Goal: Task Accomplishment & Management: Manage account settings

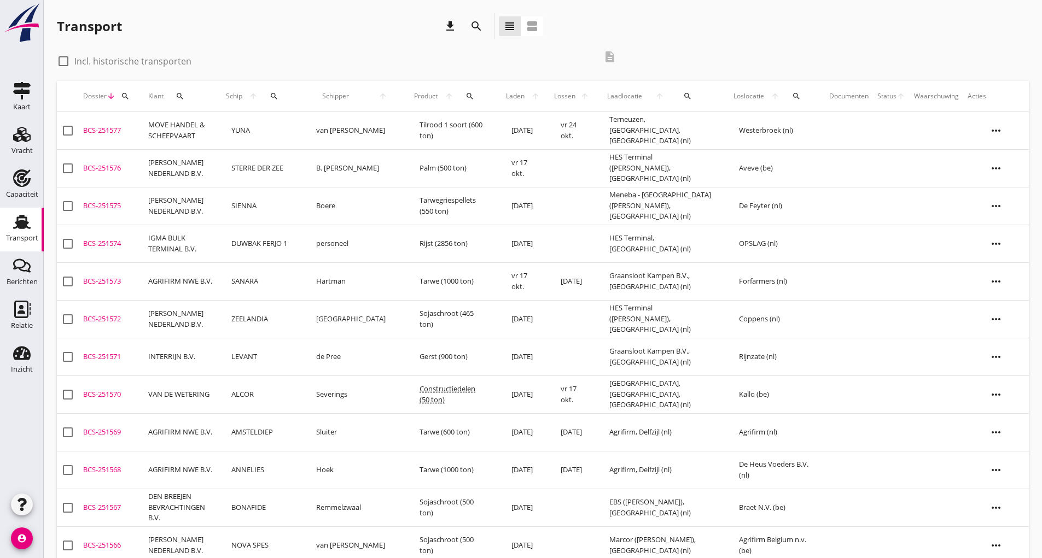
click at [475, 26] on icon "search" at bounding box center [476, 26] width 13 height 13
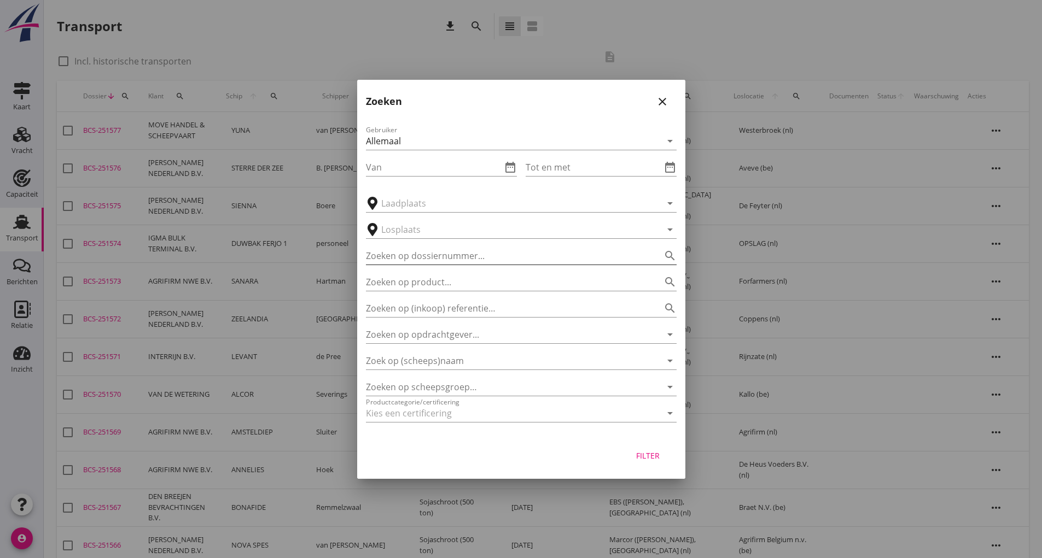
click at [456, 260] on input "Zoeken op dossiernummer..." at bounding box center [506, 256] width 280 height 18
click at [376, 255] on input "2051511" at bounding box center [506, 256] width 280 height 18
type input "251511"
click at [640, 455] on div "Filter" at bounding box center [648, 455] width 31 height 11
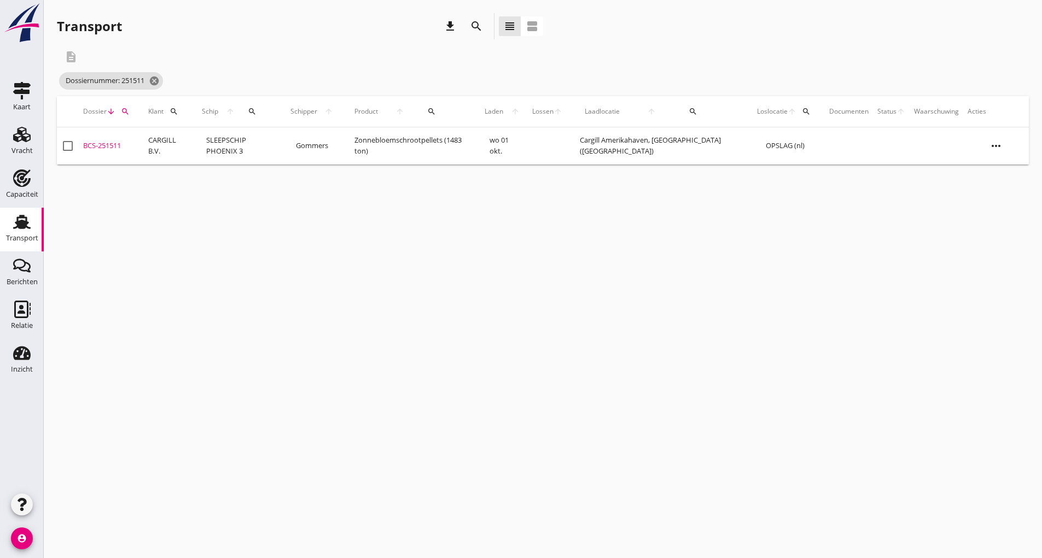
click at [108, 145] on div "BCS-251511" at bounding box center [111, 146] width 56 height 11
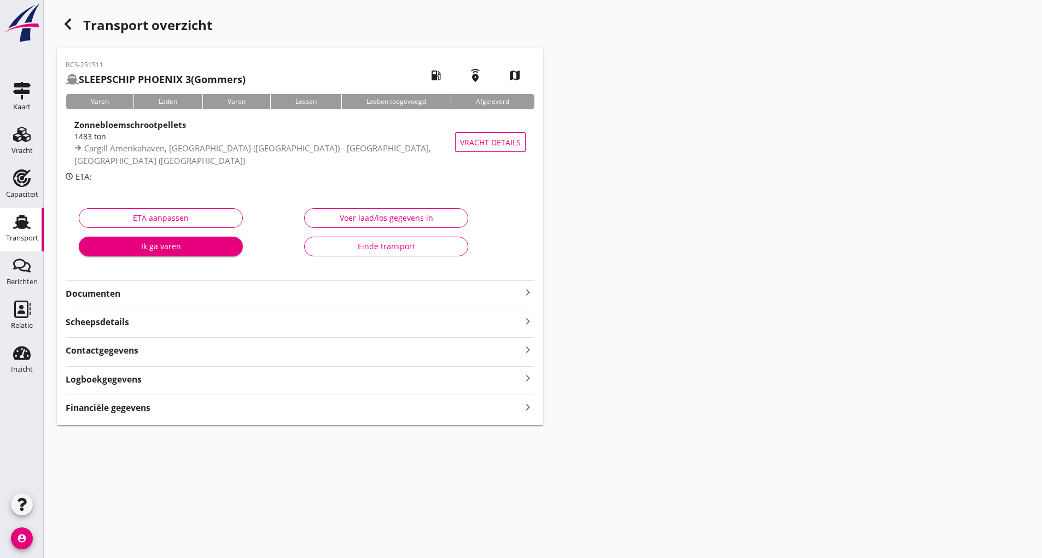
click at [110, 297] on strong "Documenten" at bounding box center [294, 294] width 456 height 13
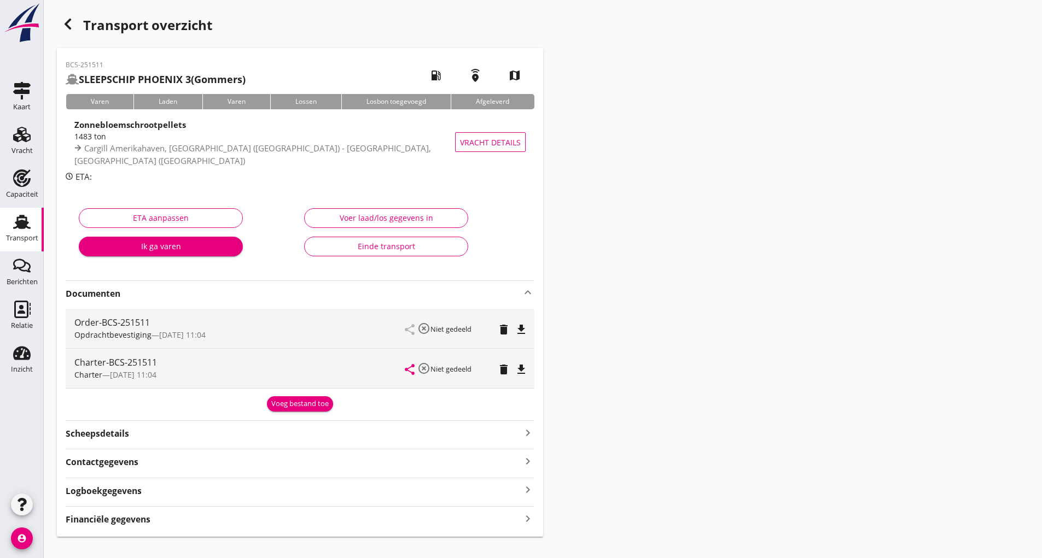
click at [285, 404] on div "Voeg bestand toe" at bounding box center [299, 404] width 57 height 11
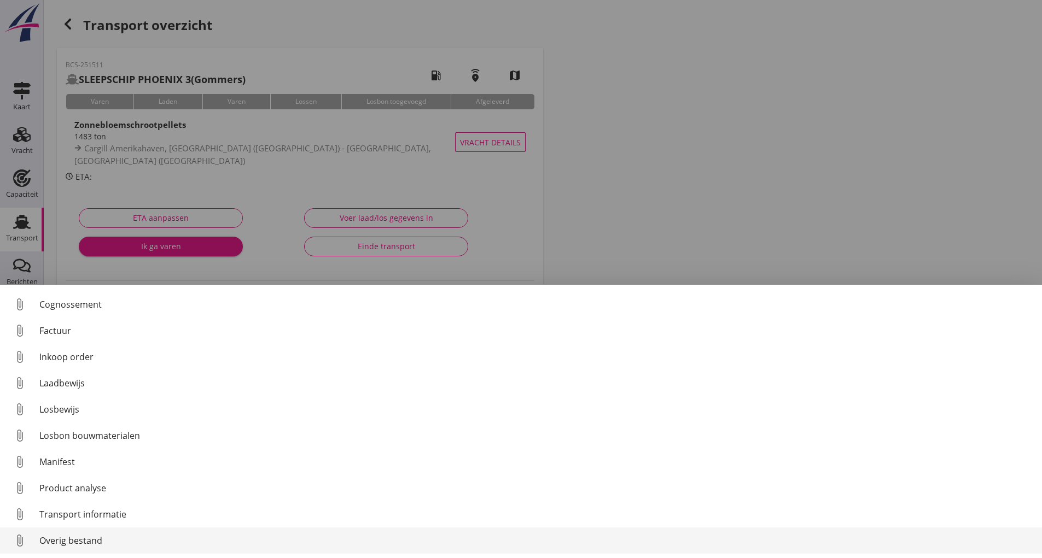
scroll to position [77, 0]
click at [89, 541] on div "Overig bestand" at bounding box center [536, 540] width 994 height 13
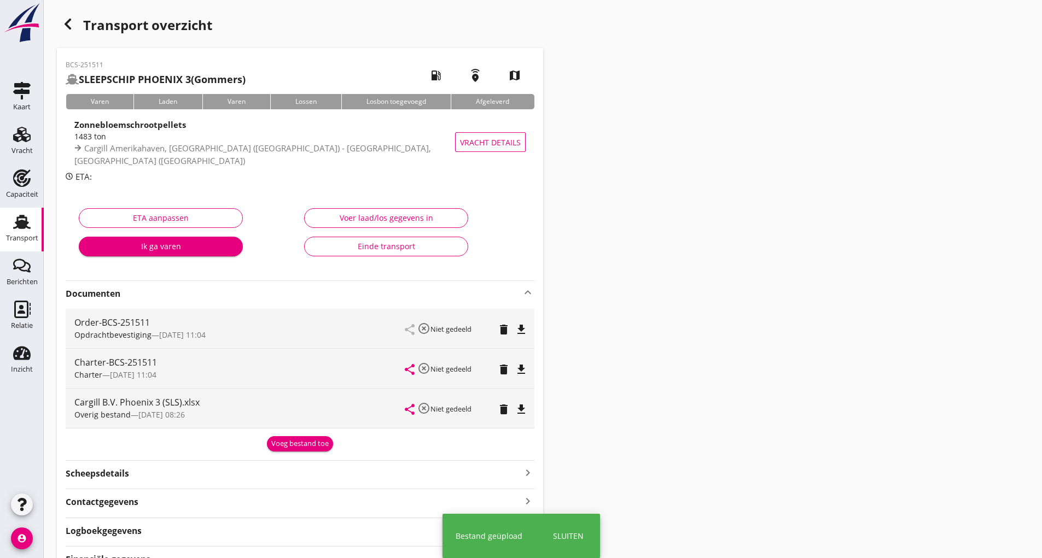
click at [68, 24] on icon "button" at bounding box center [67, 24] width 13 height 13
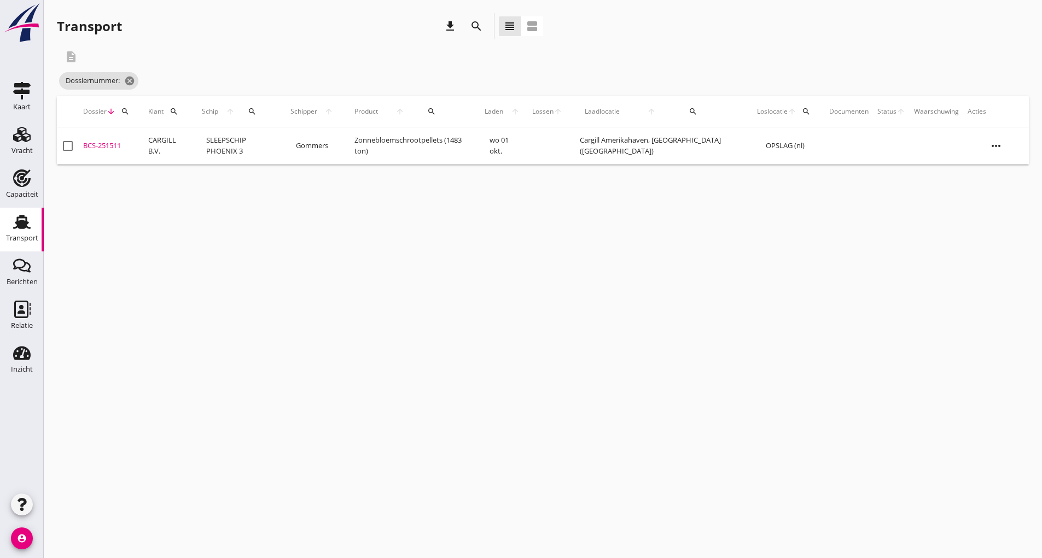
click at [474, 25] on icon "search" at bounding box center [476, 26] width 13 height 13
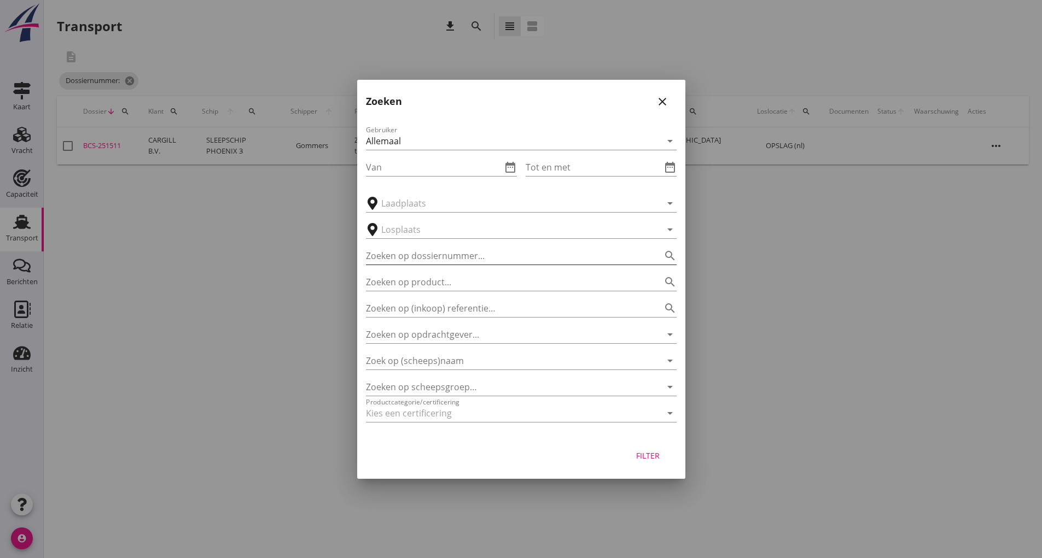
click at [435, 255] on input "Zoeken op dossiernummer..." at bounding box center [506, 256] width 280 height 18
type input "251531"
click at [659, 454] on div "Filter" at bounding box center [648, 455] width 31 height 11
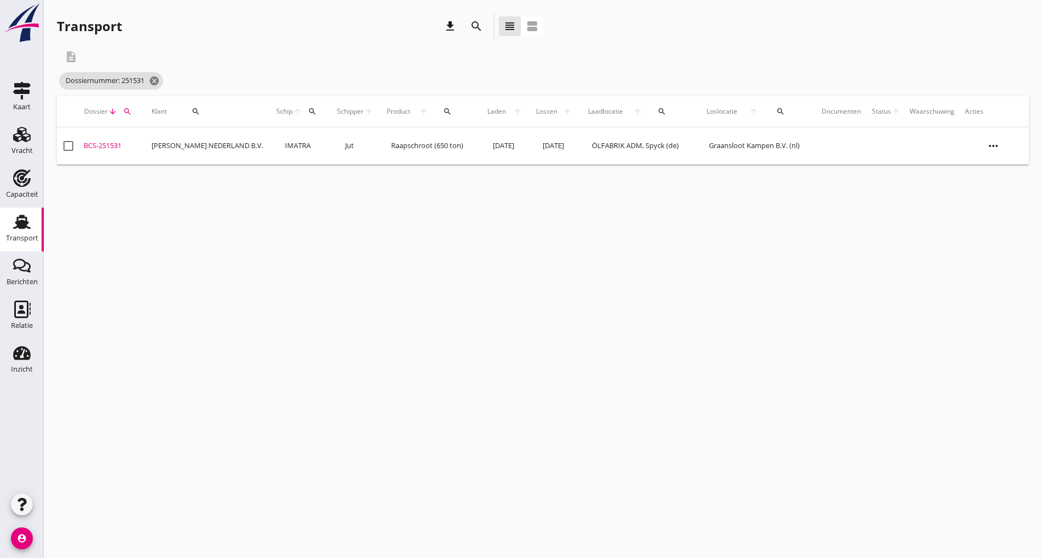
drag, startPoint x: 110, startPoint y: 145, endPoint x: 132, endPoint y: 159, distance: 25.8
click at [111, 145] on div "BCS-251531" at bounding box center [113, 146] width 59 height 11
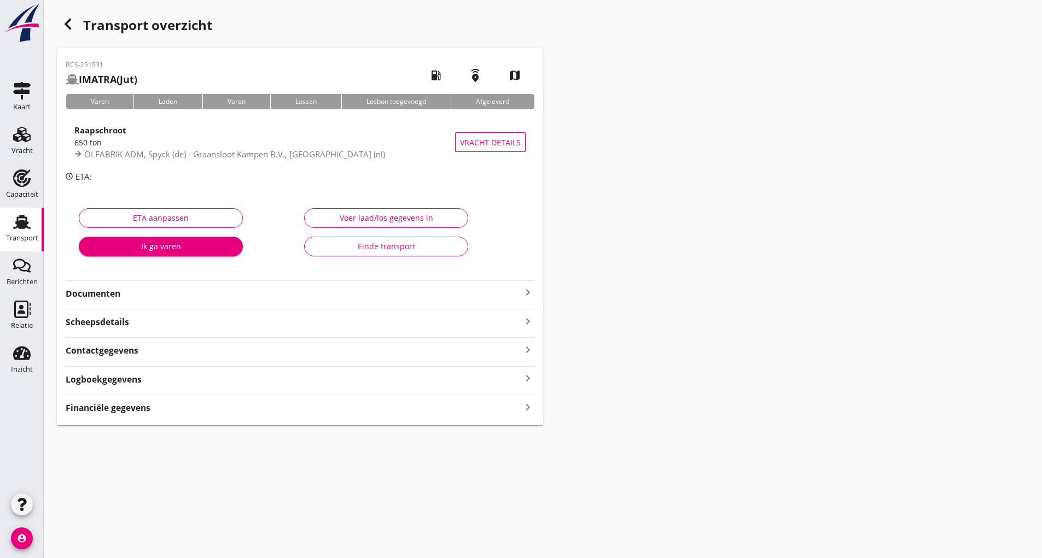
click at [115, 296] on strong "Documenten" at bounding box center [294, 294] width 456 height 13
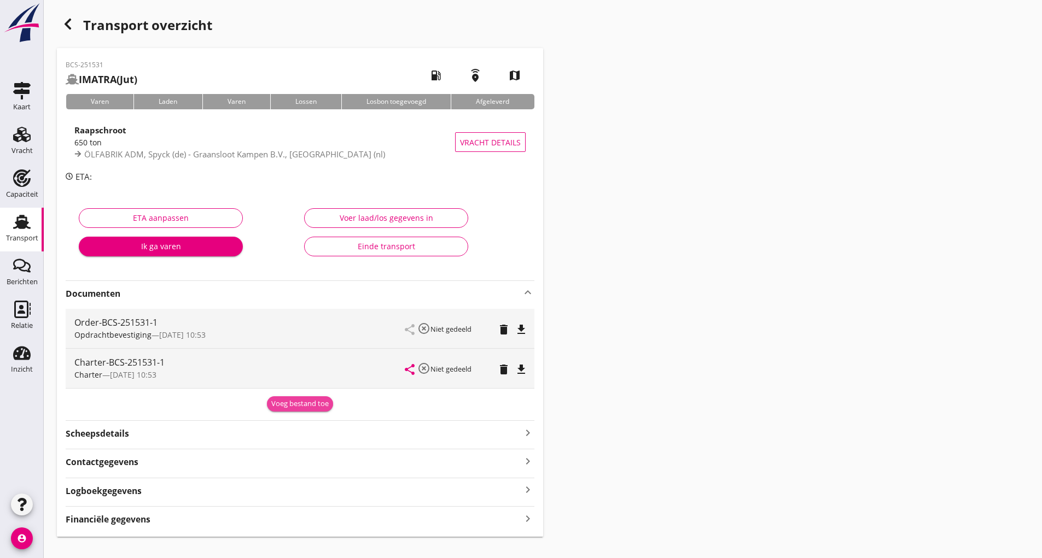
click at [283, 410] on button "Voeg bestand toe" at bounding box center [300, 404] width 66 height 15
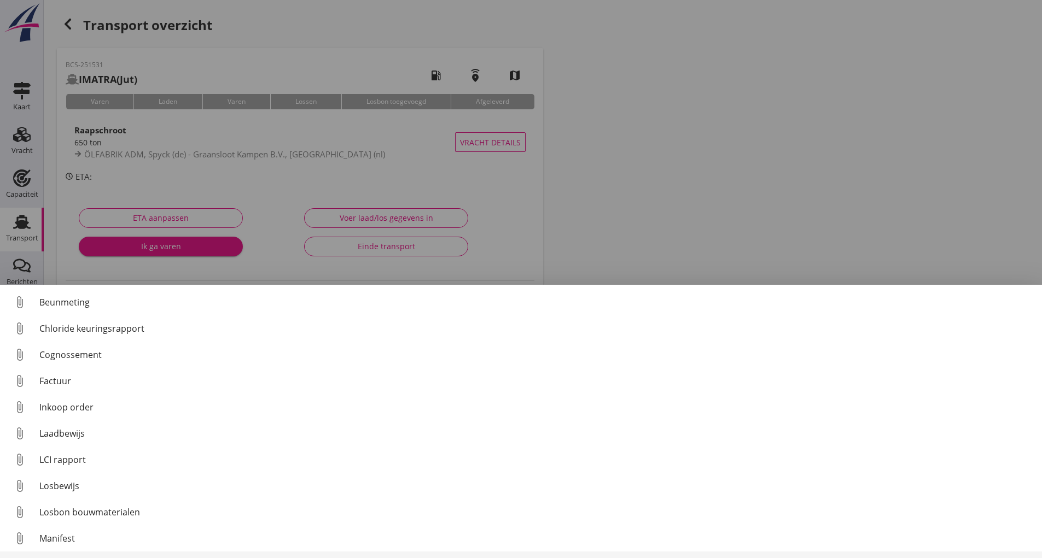
scroll to position [77, 0]
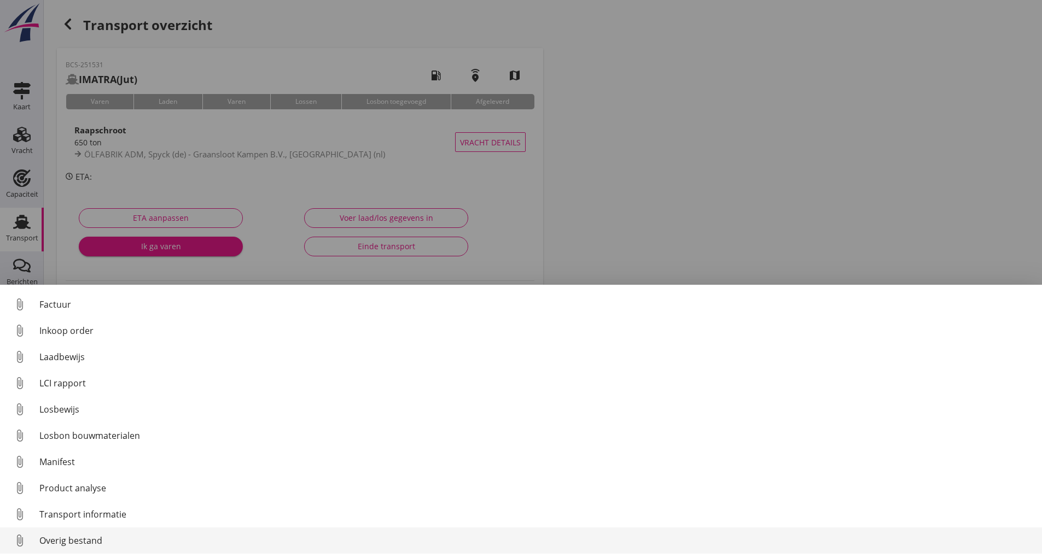
click at [74, 540] on div "Overig bestand" at bounding box center [536, 540] width 994 height 13
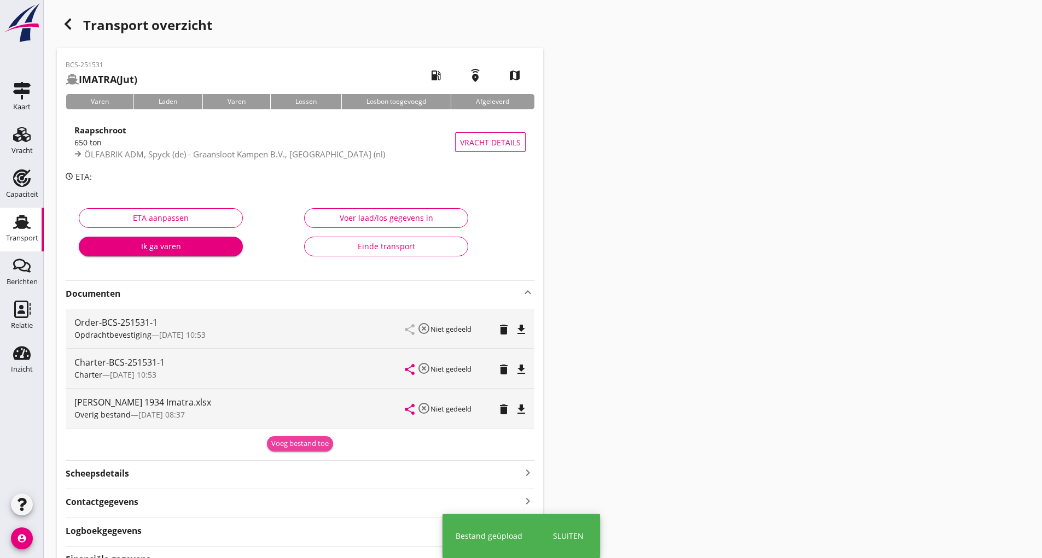
click at [281, 445] on div "Voeg bestand toe" at bounding box center [299, 444] width 57 height 11
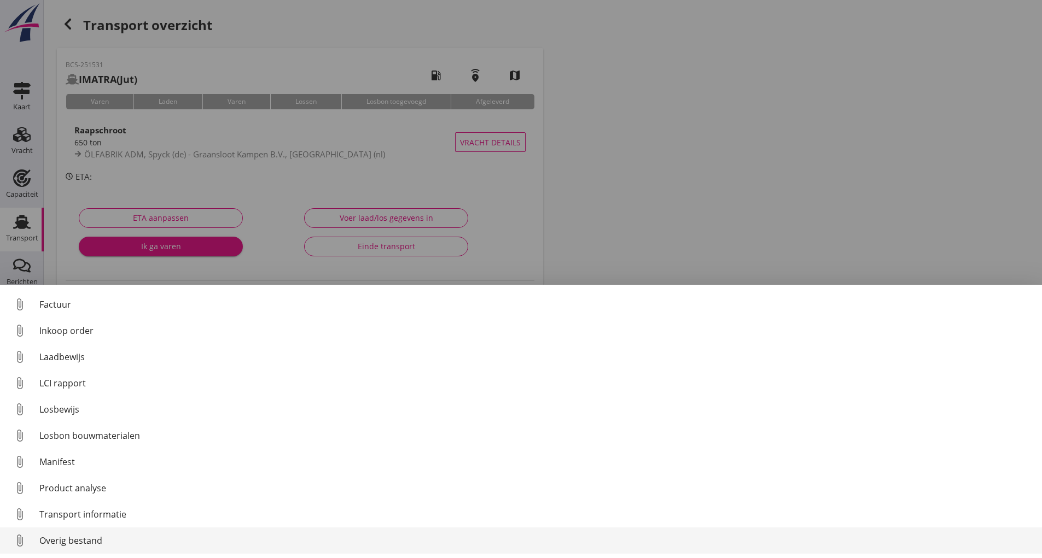
click at [66, 543] on div "Overig bestand" at bounding box center [536, 540] width 994 height 13
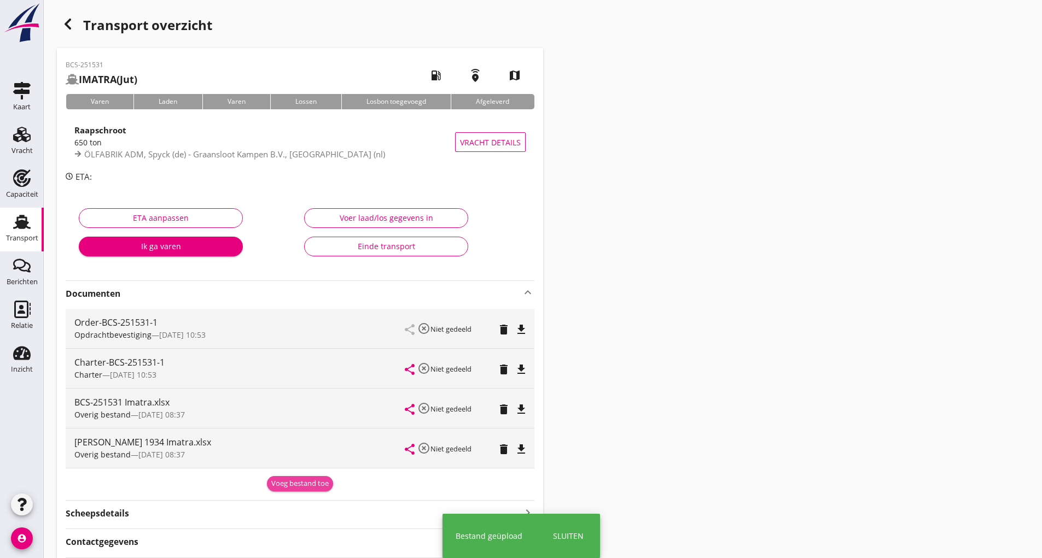
click at [278, 489] on div "Voeg bestand toe" at bounding box center [299, 484] width 57 height 11
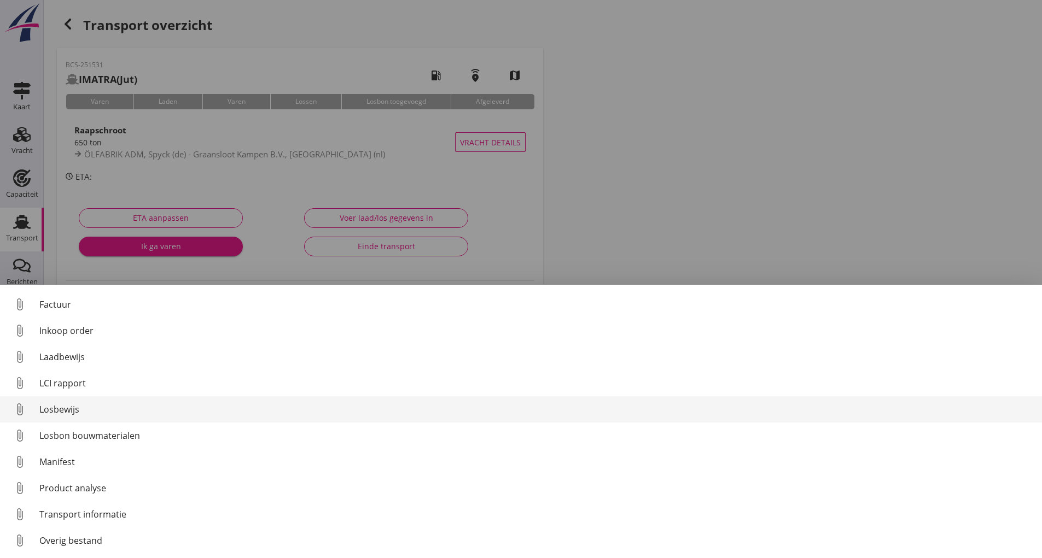
click at [51, 409] on div "Losbewijs" at bounding box center [536, 409] width 994 height 13
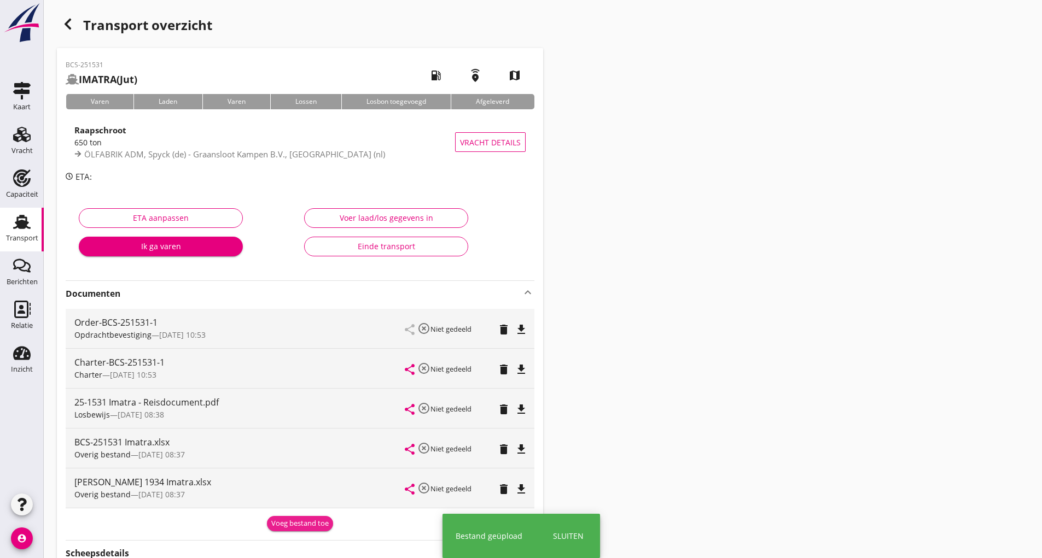
drag, startPoint x: 294, startPoint y: 526, endPoint x: 275, endPoint y: 515, distance: 21.6
click at [286, 519] on div "Voeg bestand toe" at bounding box center [299, 523] width 57 height 11
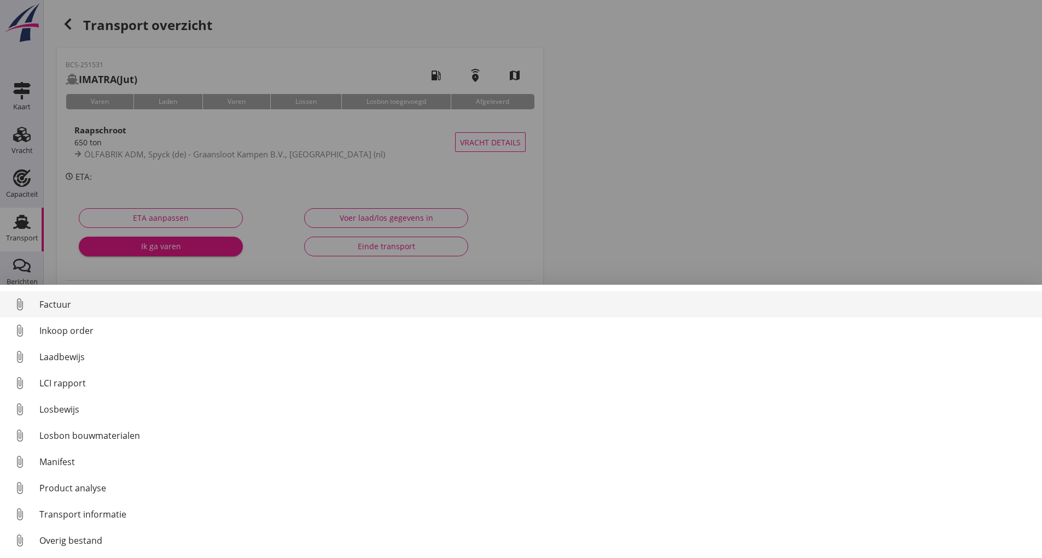
click at [66, 306] on div "Factuur" at bounding box center [536, 304] width 994 height 13
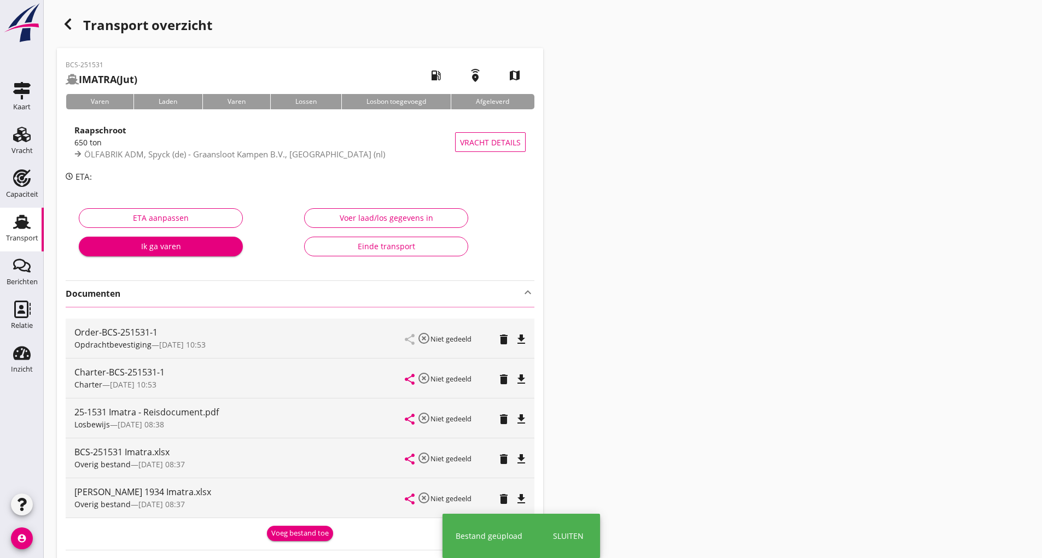
click at [69, 23] on icon "button" at bounding box center [67, 24] width 13 height 13
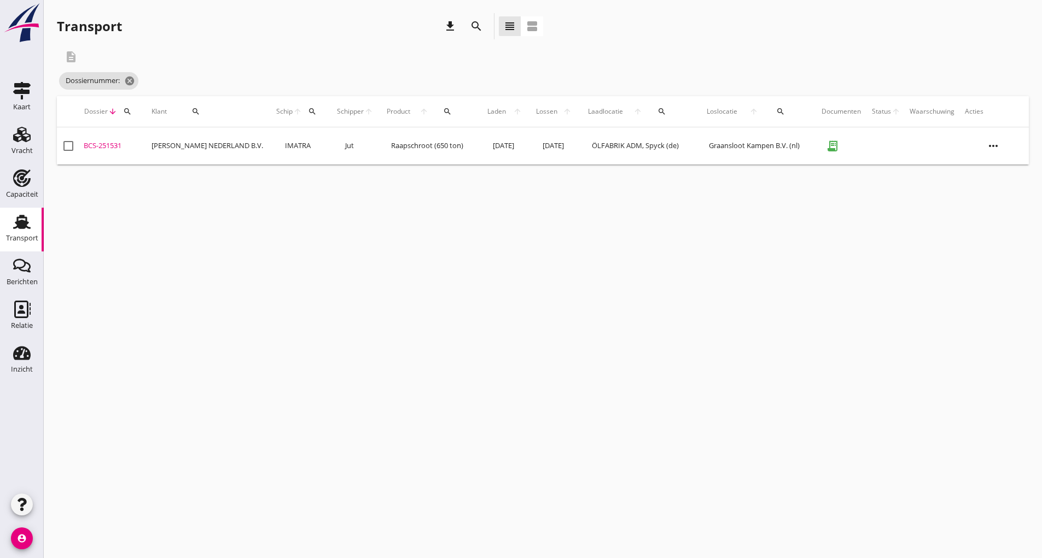
click at [476, 30] on icon "search" at bounding box center [476, 26] width 13 height 13
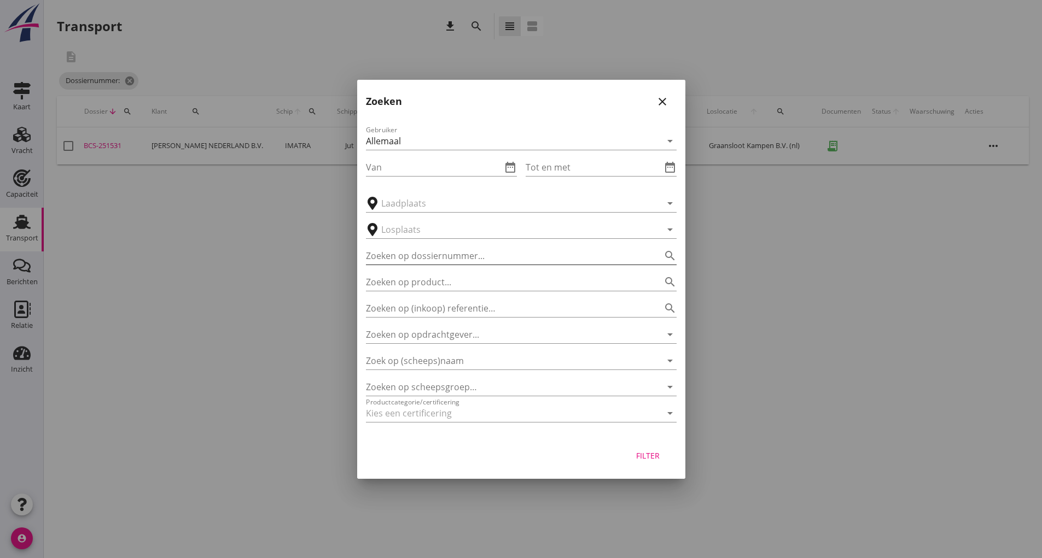
click at [427, 263] on input "Zoeken op dossiernummer..." at bounding box center [506, 256] width 280 height 18
type input "251541"
click at [639, 452] on div "Filter" at bounding box center [648, 455] width 31 height 11
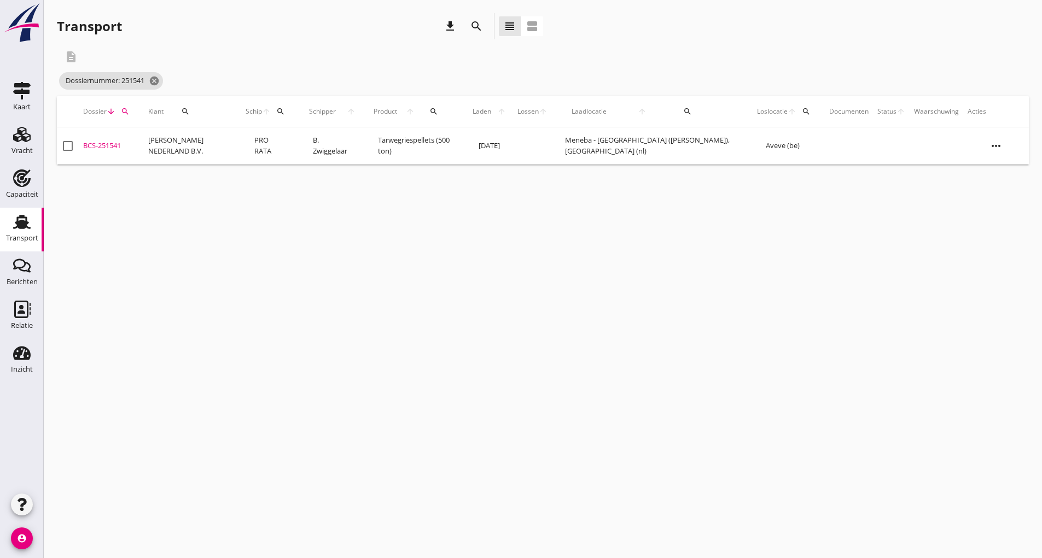
click at [123, 148] on div "BCS-251541" at bounding box center [111, 146] width 56 height 11
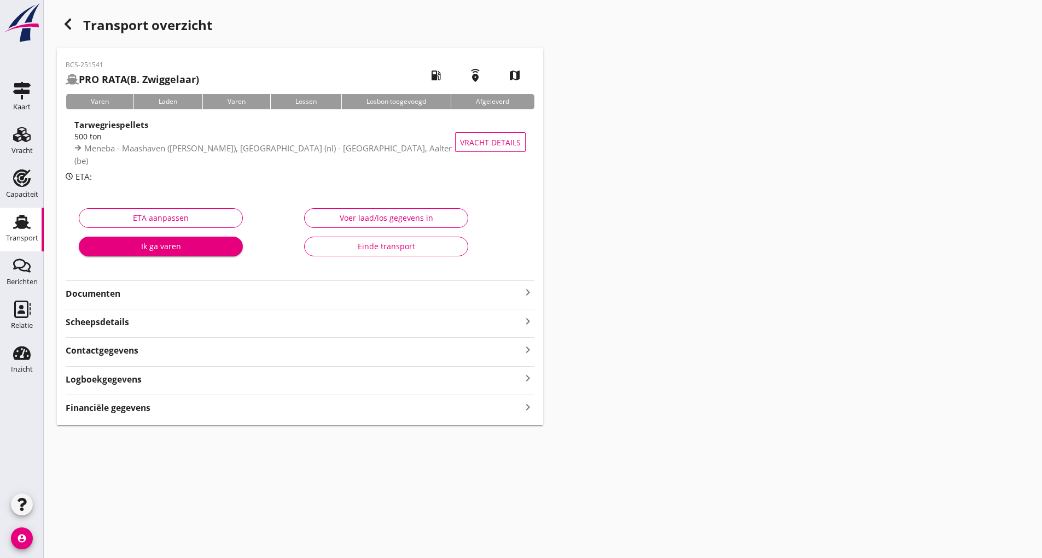
click at [118, 294] on strong "Documenten" at bounding box center [294, 294] width 456 height 13
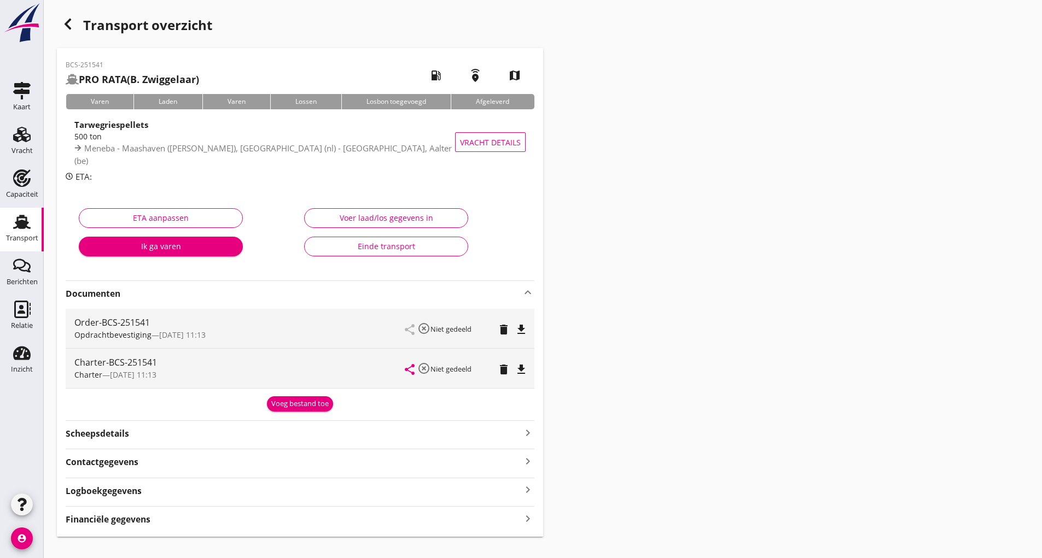
click at [279, 405] on div "Voeg bestand toe" at bounding box center [299, 404] width 57 height 11
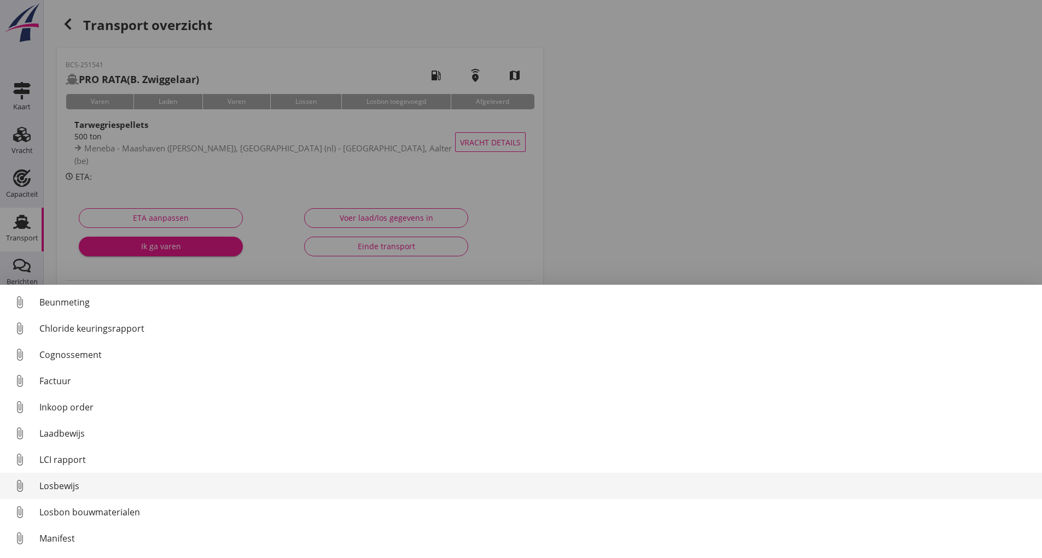
click at [73, 488] on div "Losbewijs" at bounding box center [536, 486] width 994 height 13
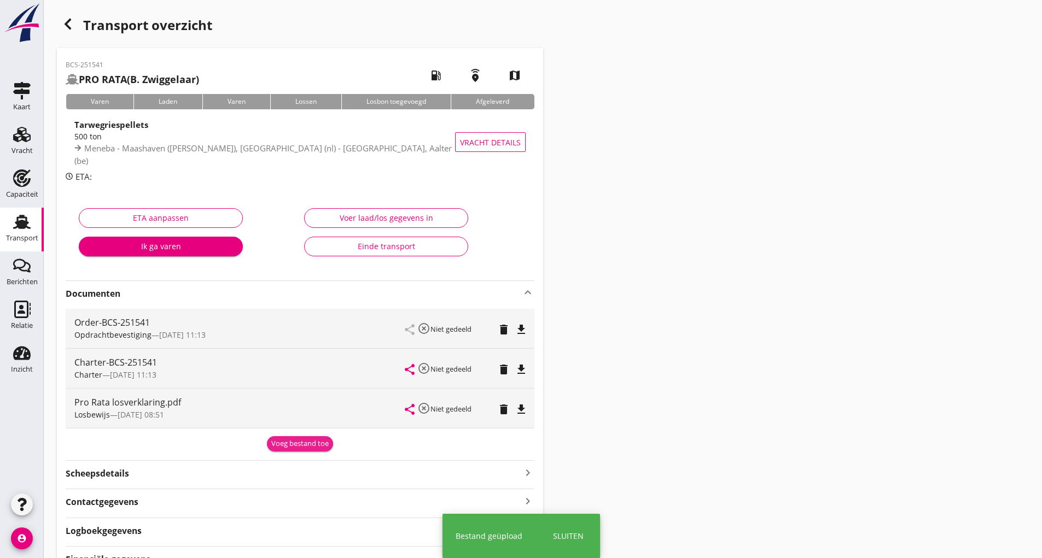
click at [278, 436] on button "Voeg bestand toe" at bounding box center [300, 443] width 66 height 15
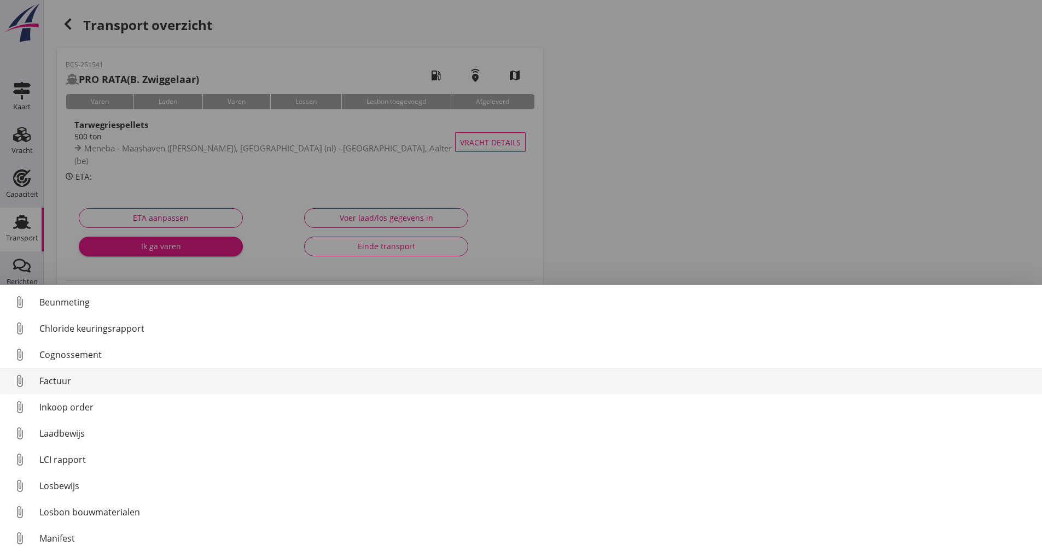
click at [66, 385] on div "Factuur" at bounding box center [536, 381] width 994 height 13
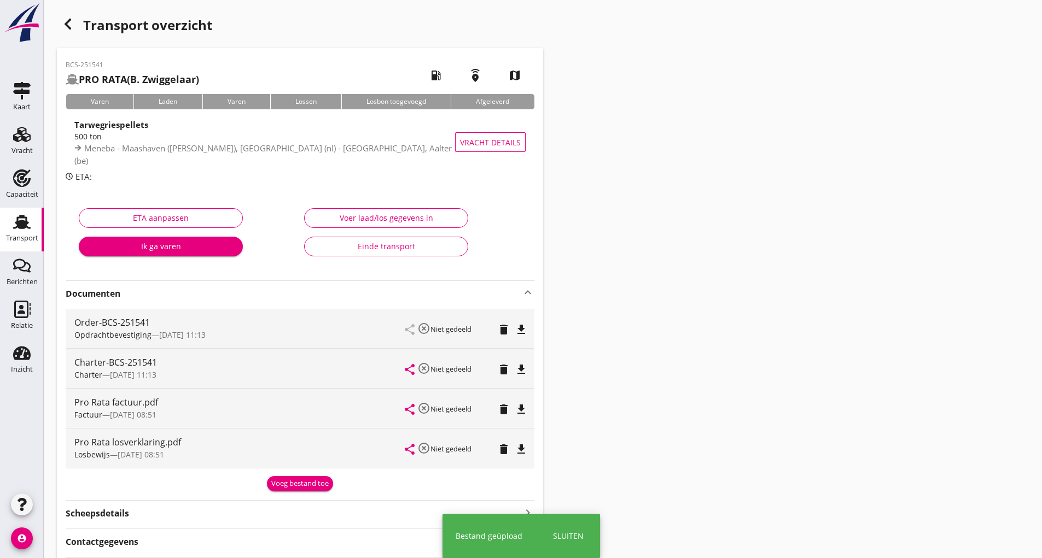
click at [281, 482] on div "Voeg bestand toe" at bounding box center [299, 484] width 57 height 11
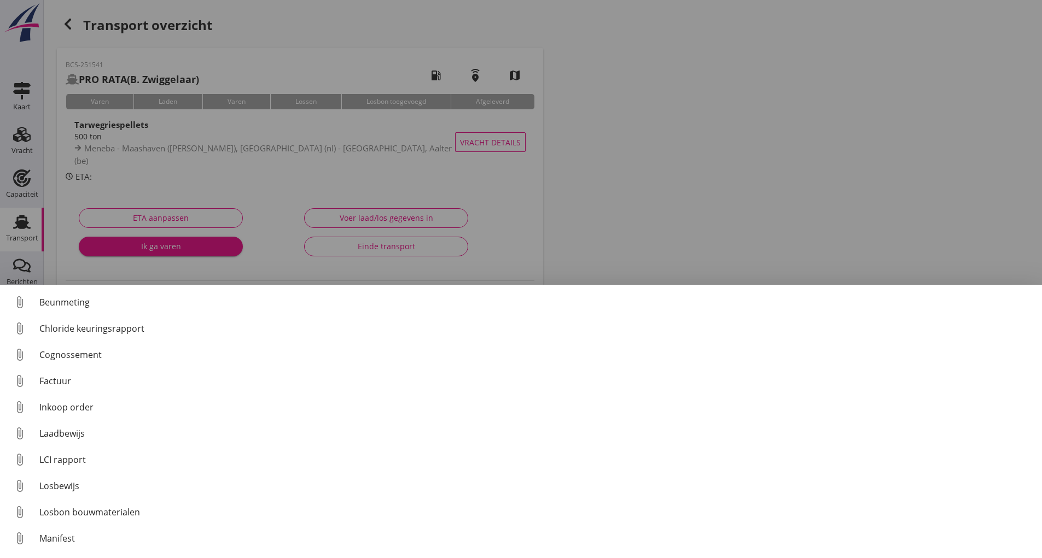
scroll to position [77, 0]
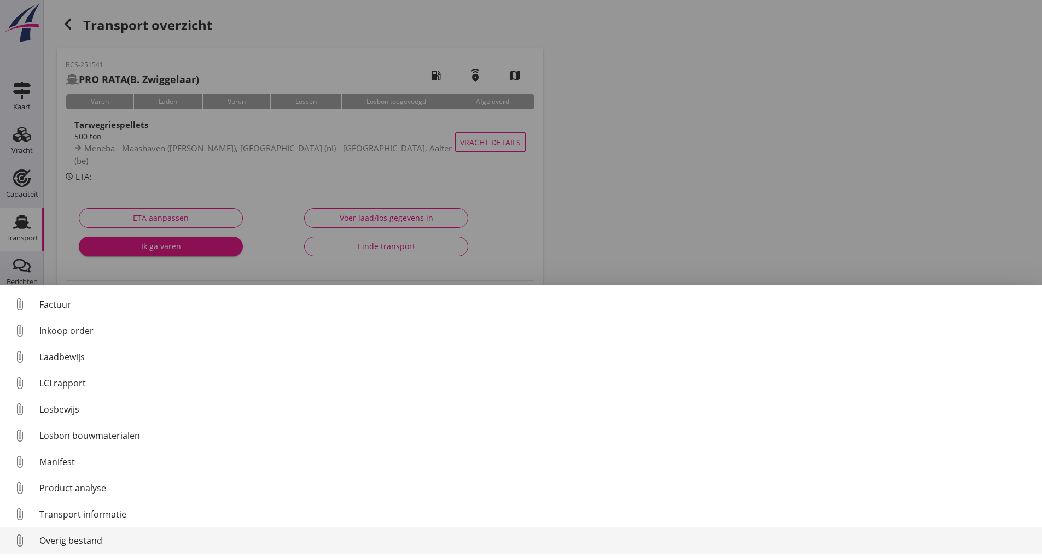
click at [83, 540] on div "Overig bestand" at bounding box center [536, 540] width 994 height 13
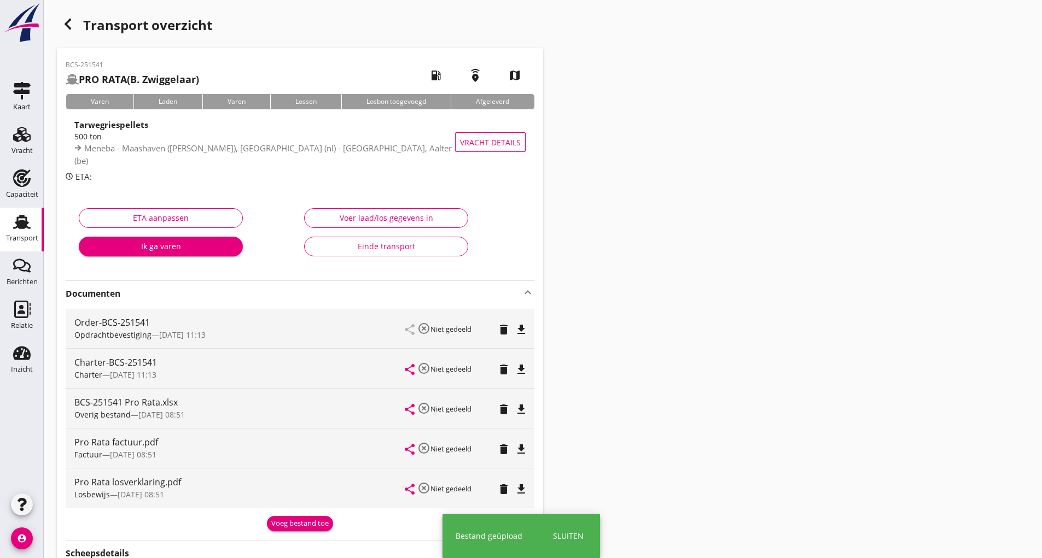
click at [281, 522] on div "Voeg bestand toe" at bounding box center [299, 523] width 57 height 11
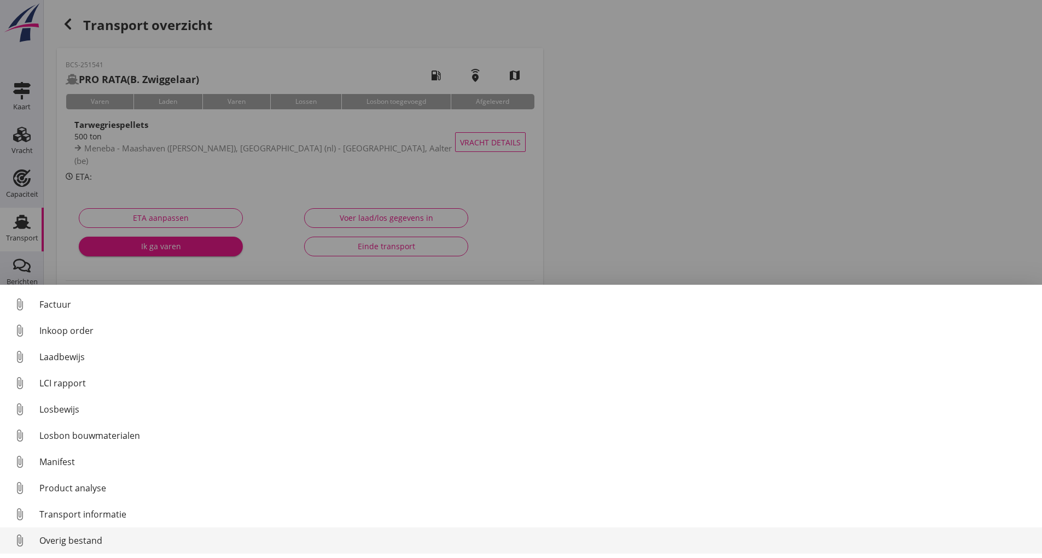
click at [58, 545] on div "Overig bestand" at bounding box center [536, 540] width 994 height 13
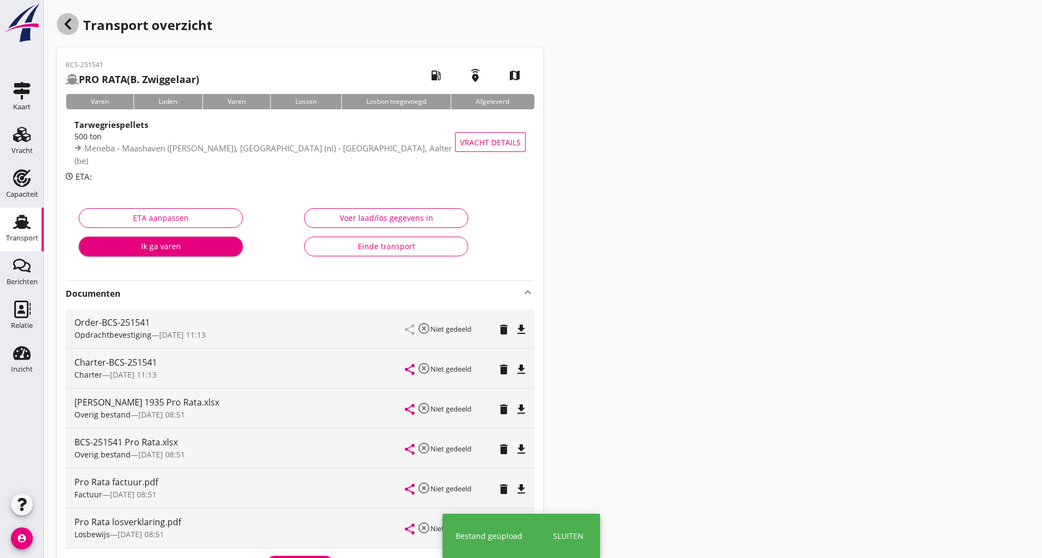
click at [74, 28] on icon "button" at bounding box center [67, 24] width 13 height 13
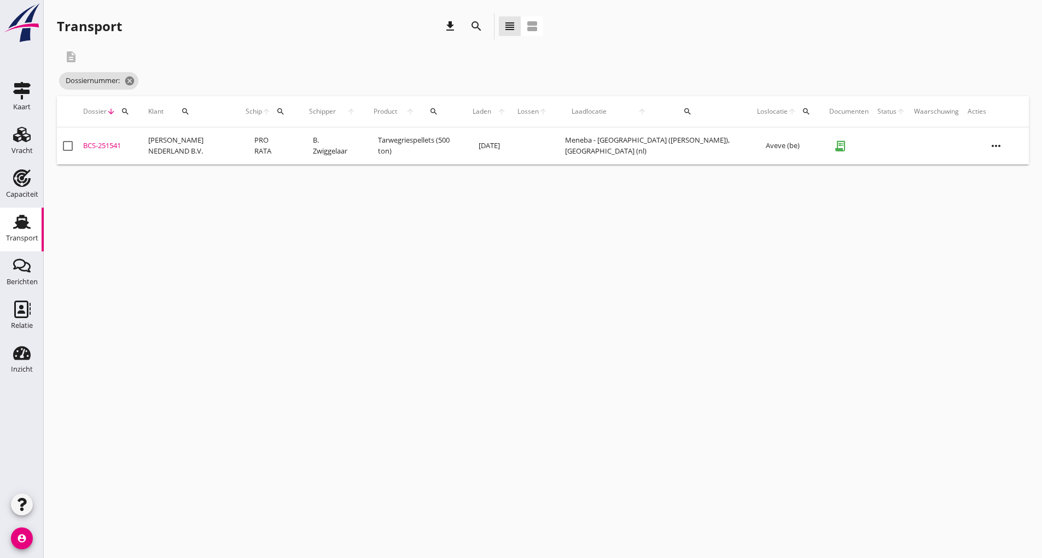
click at [475, 24] on icon "search" at bounding box center [476, 26] width 13 height 13
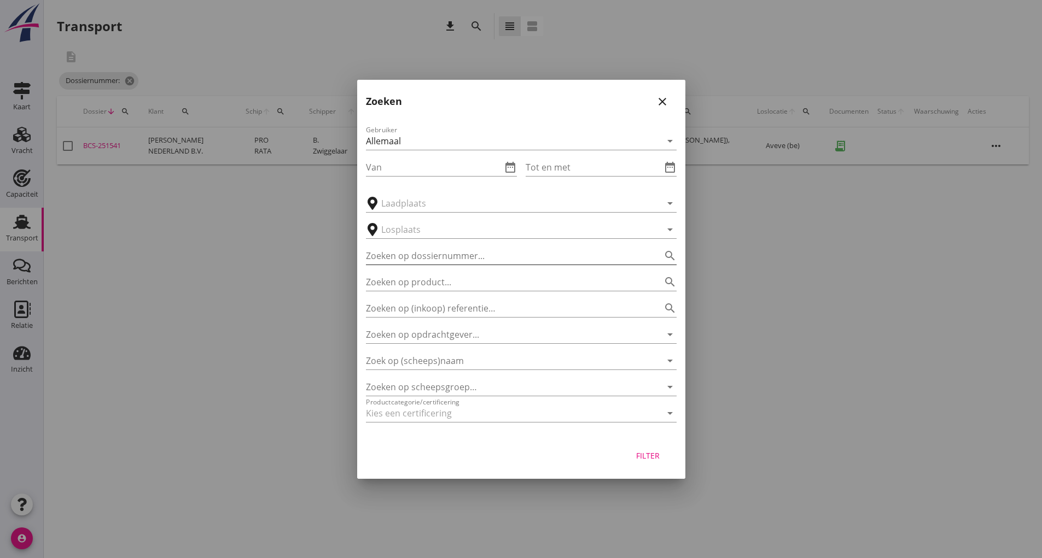
drag, startPoint x: 386, startPoint y: 256, endPoint x: 393, endPoint y: 254, distance: 7.8
click at [386, 255] on input "Zoeken op dossiernummer..." at bounding box center [506, 256] width 280 height 18
type input "251530"
click at [661, 463] on button "Filter" at bounding box center [648, 456] width 48 height 20
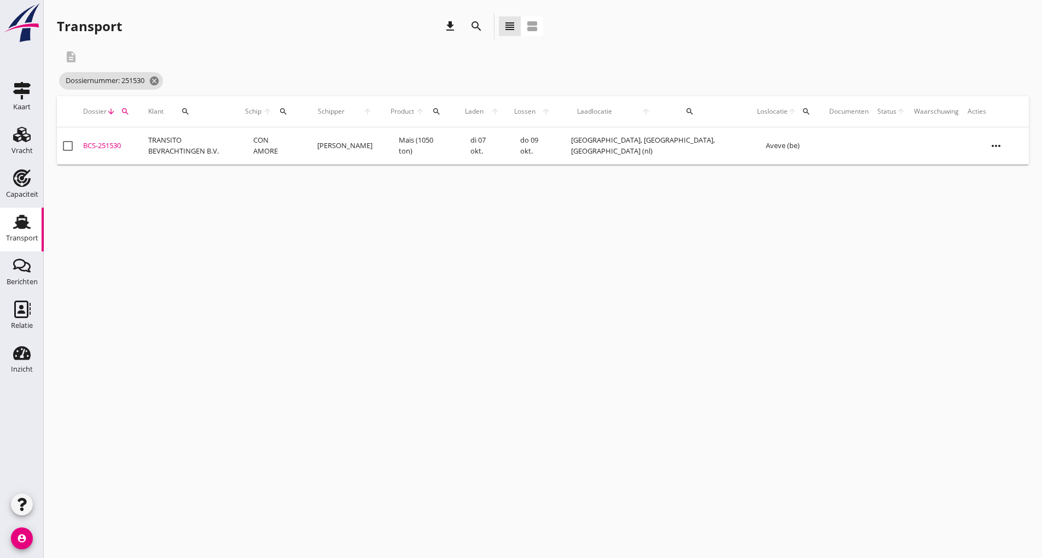
click at [112, 148] on div "BCS-251530" at bounding box center [111, 146] width 56 height 11
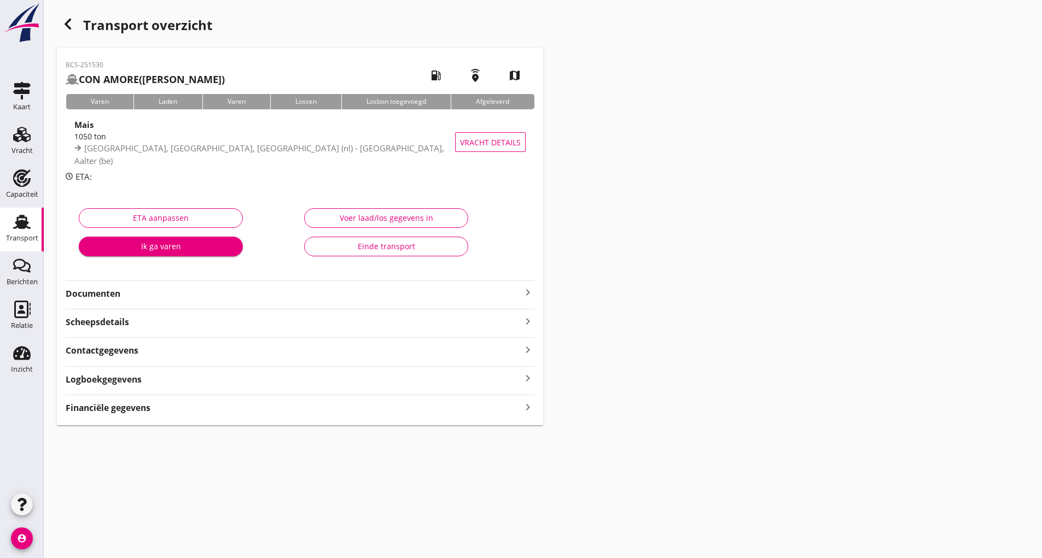
click at [104, 296] on strong "Documenten" at bounding box center [294, 294] width 456 height 13
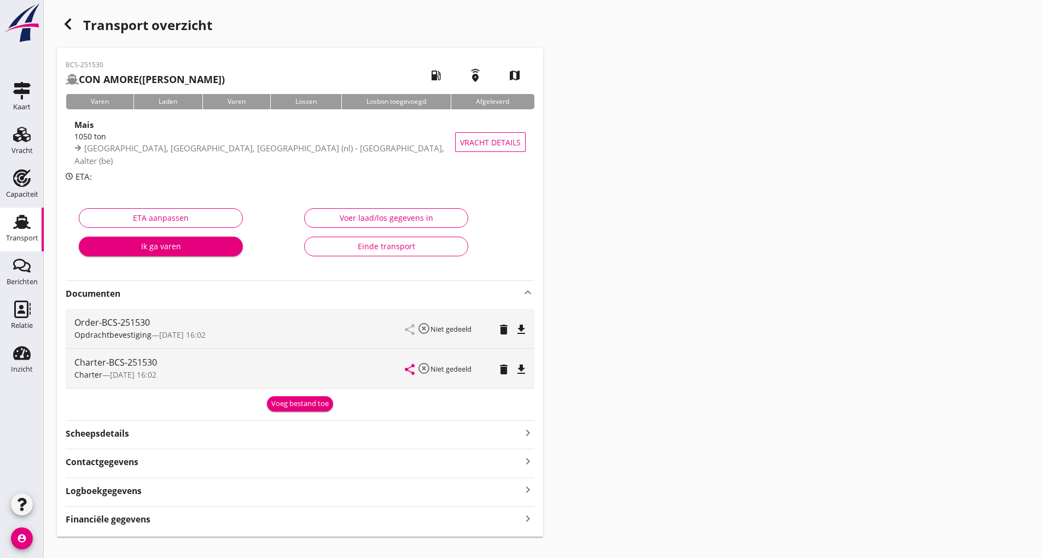
click at [288, 406] on div "Voeg bestand toe" at bounding box center [299, 404] width 57 height 11
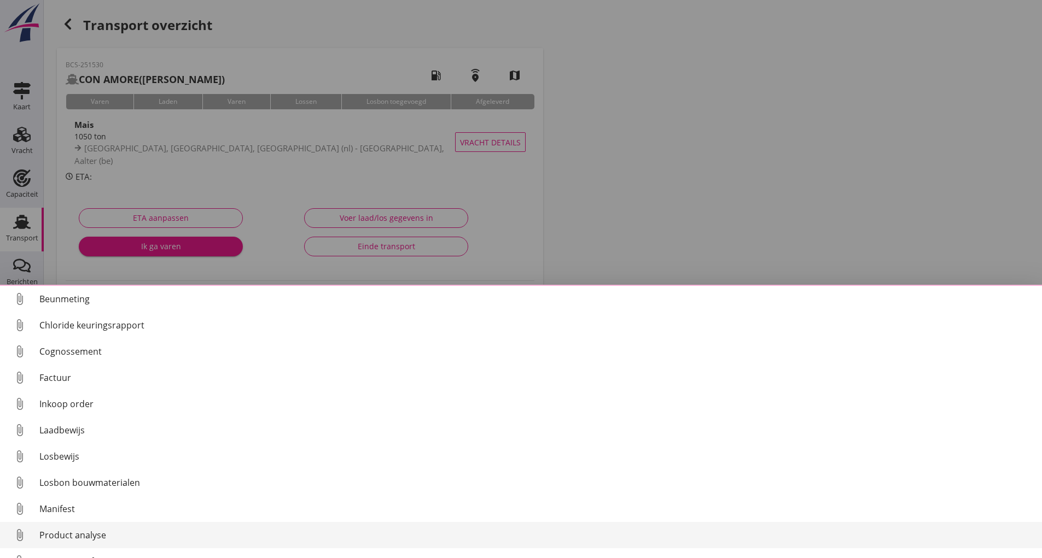
scroll to position [77, 0]
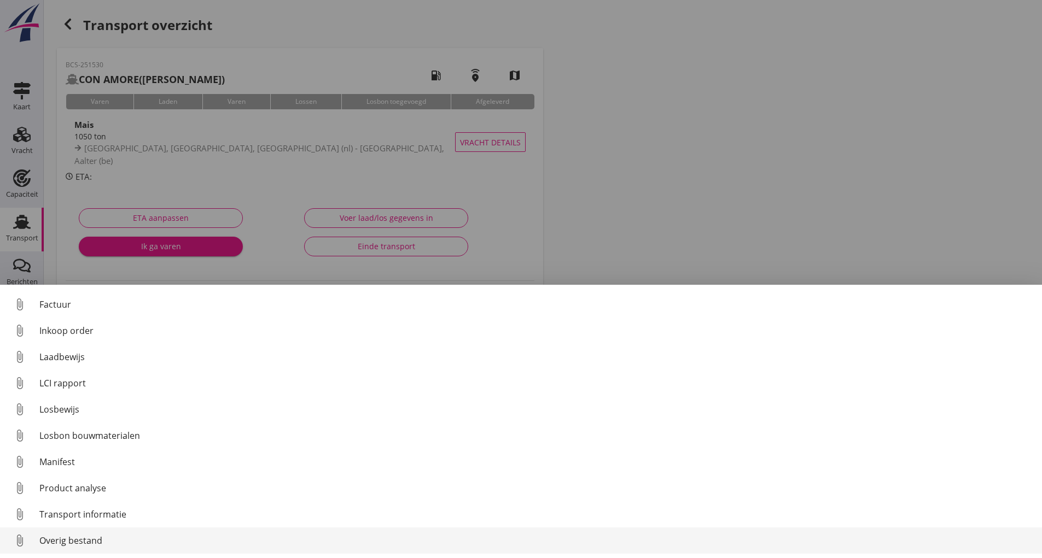
click at [102, 541] on div "Overig bestand" at bounding box center [536, 540] width 994 height 13
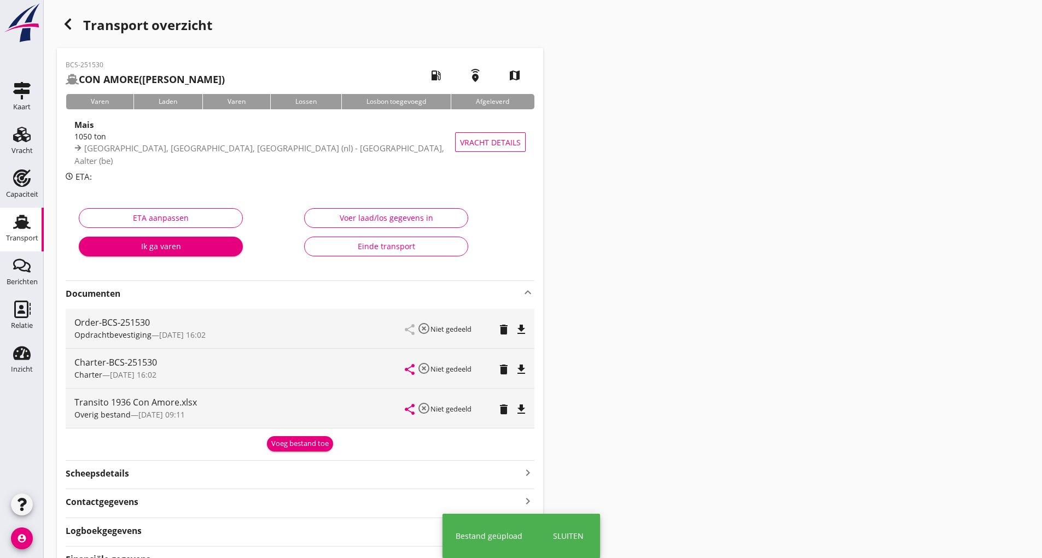
click at [279, 447] on div "Voeg bestand toe" at bounding box center [299, 444] width 57 height 11
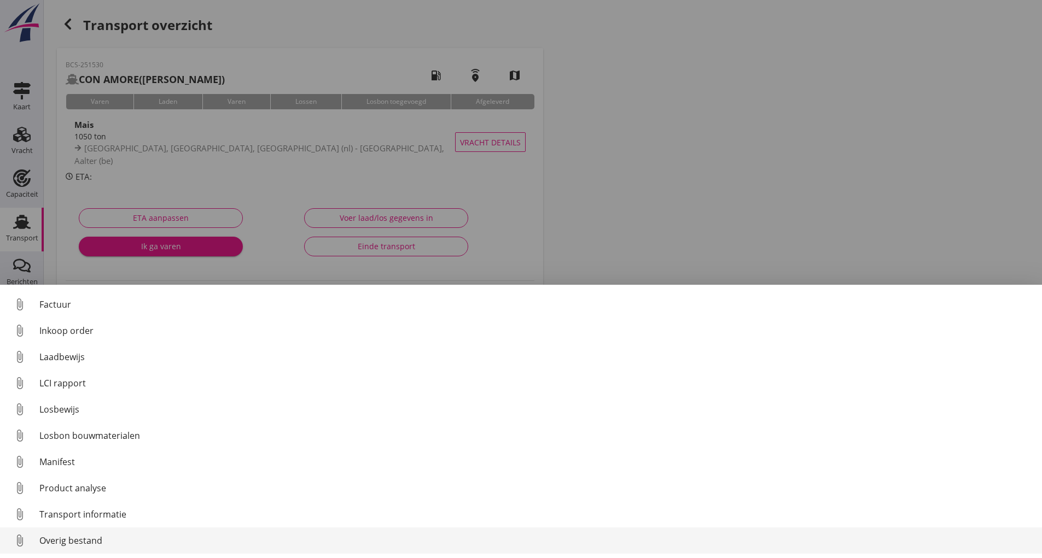
click at [89, 543] on div "Overig bestand" at bounding box center [536, 540] width 994 height 13
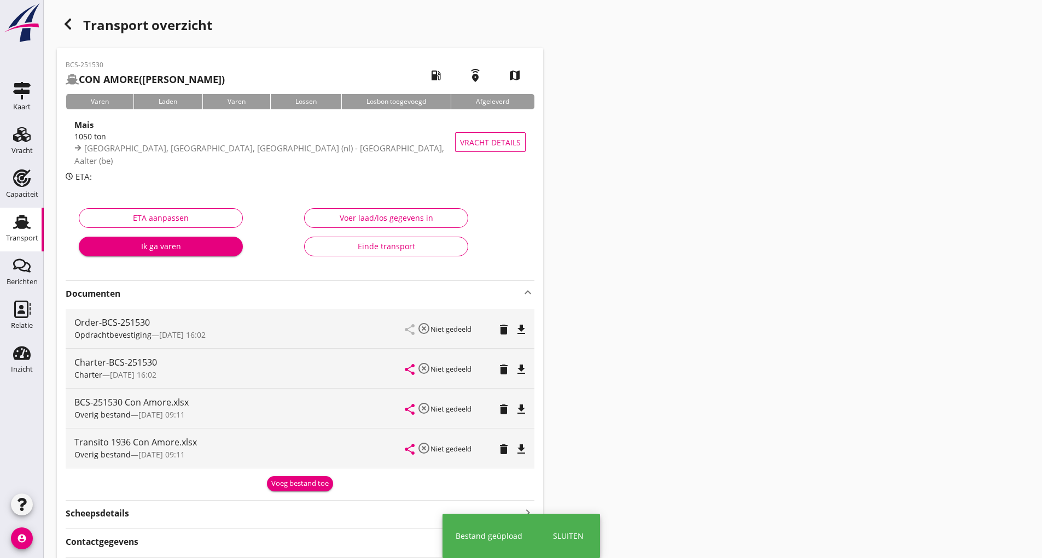
click at [285, 487] on div "Voeg bestand toe" at bounding box center [299, 484] width 57 height 11
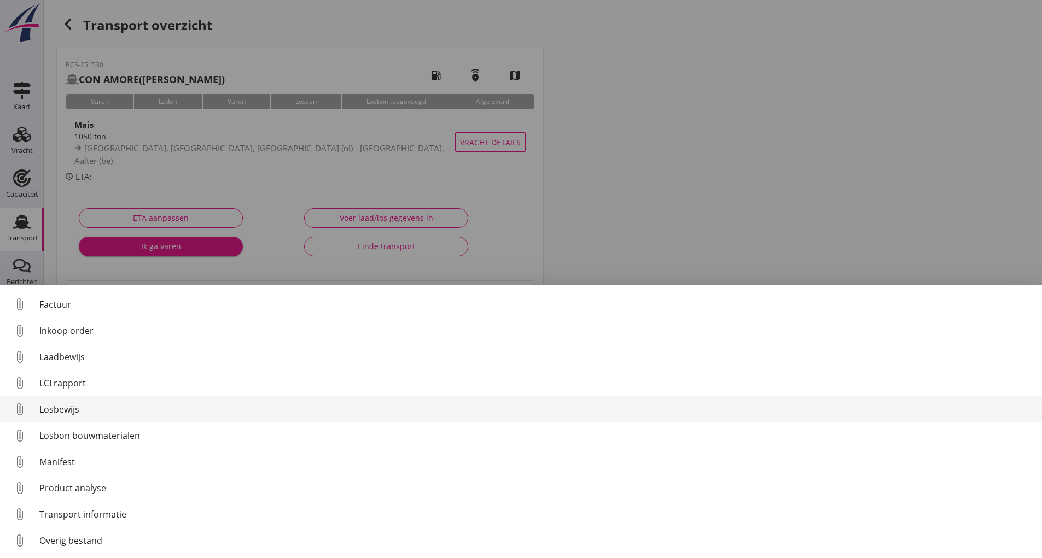
click at [69, 409] on div "Losbewijs" at bounding box center [536, 409] width 994 height 13
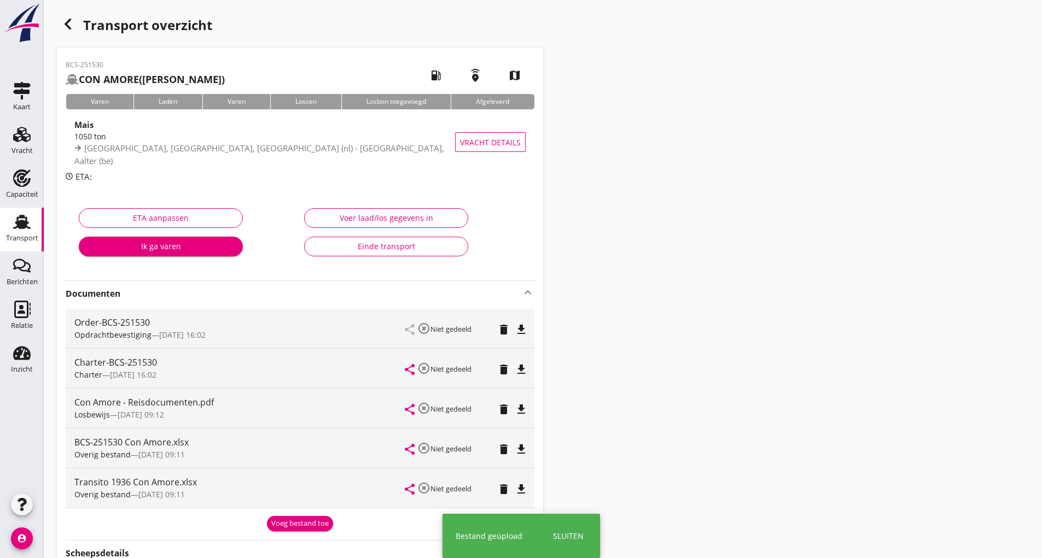
click at [302, 523] on div "Voeg bestand toe" at bounding box center [299, 523] width 57 height 11
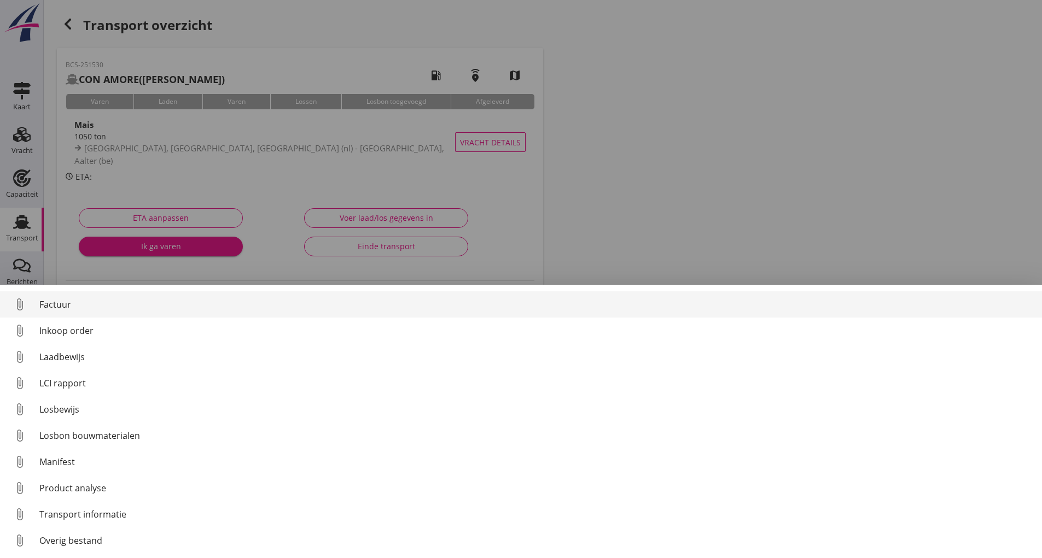
click at [71, 300] on div "Factuur" at bounding box center [536, 304] width 994 height 13
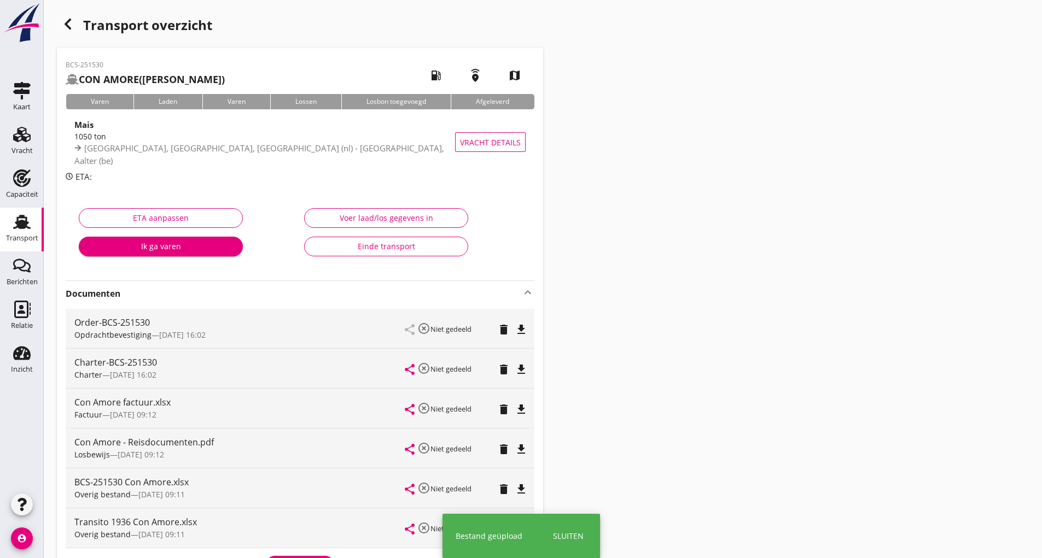
click at [70, 26] on icon "button" at bounding box center [67, 24] width 13 height 13
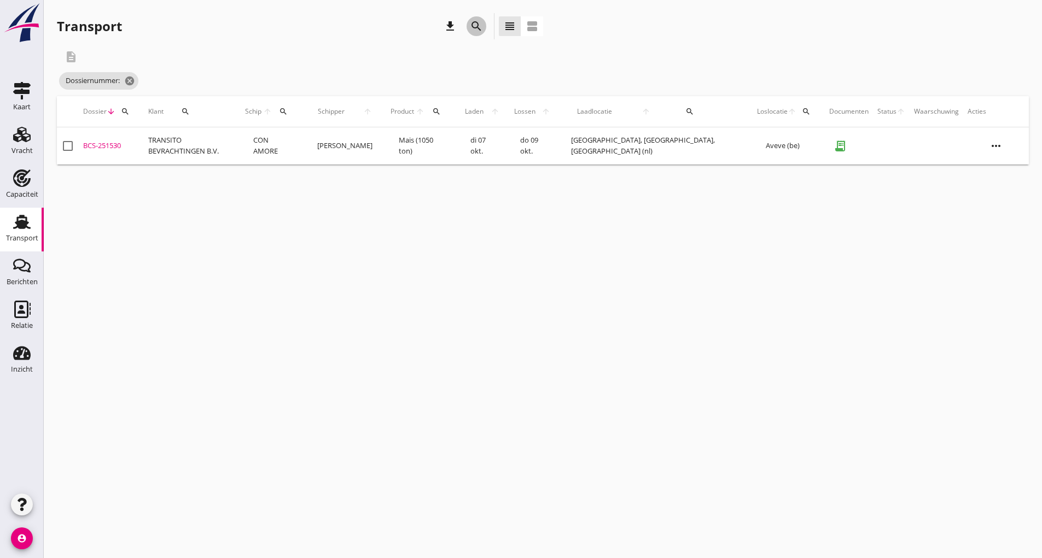
click at [470, 26] on icon "search" at bounding box center [476, 26] width 13 height 13
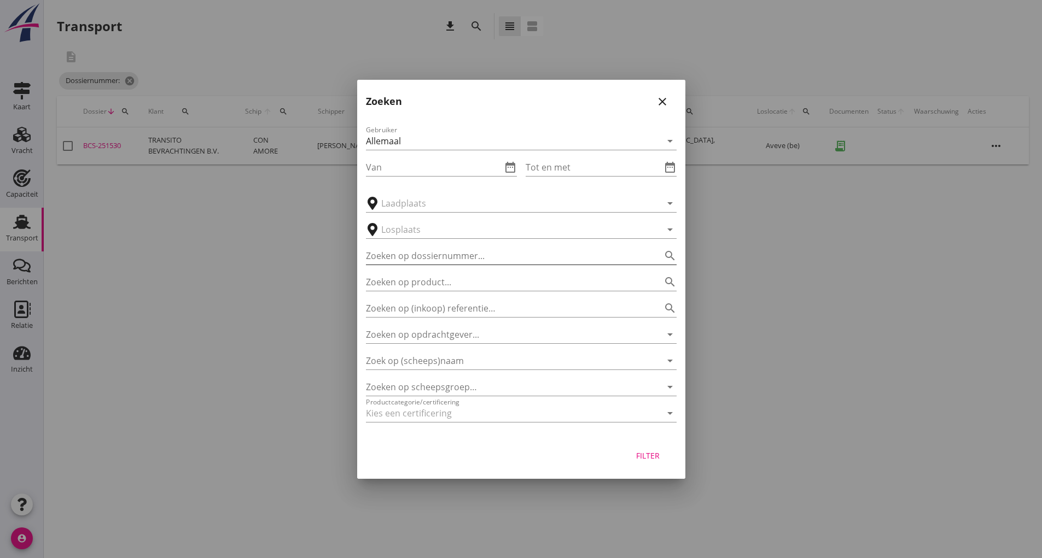
drag, startPoint x: 394, startPoint y: 241, endPoint x: 393, endPoint y: 248, distance: 7.7
click at [394, 241] on div "Zoeken op dossiernummer... search" at bounding box center [521, 253] width 311 height 24
click at [393, 254] on input "Zoeken op dossiernummer..." at bounding box center [506, 256] width 280 height 18
type input "251539"
click at [650, 455] on div "Filter" at bounding box center [648, 455] width 31 height 11
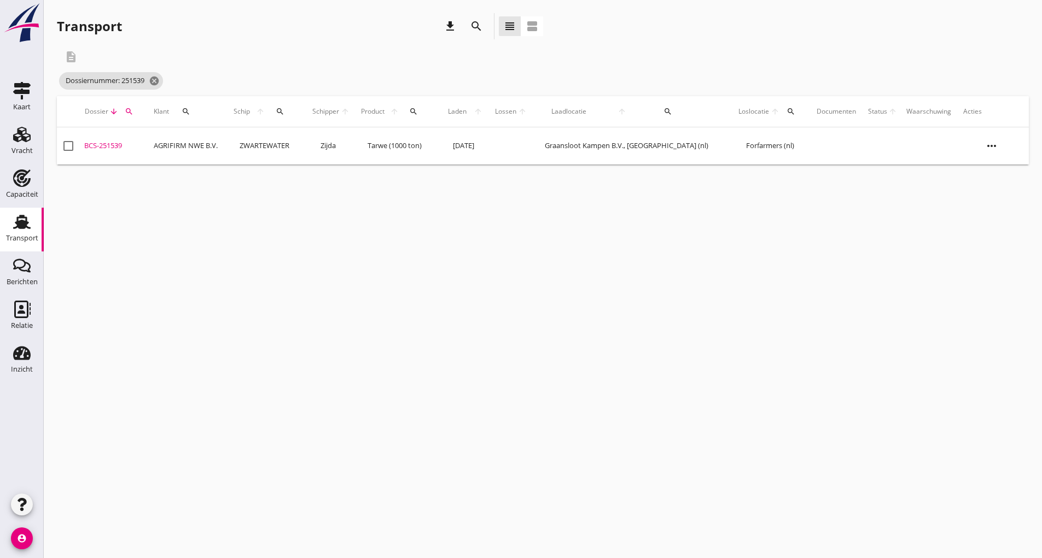
click at [101, 145] on div "BCS-251539" at bounding box center [114, 146] width 60 height 11
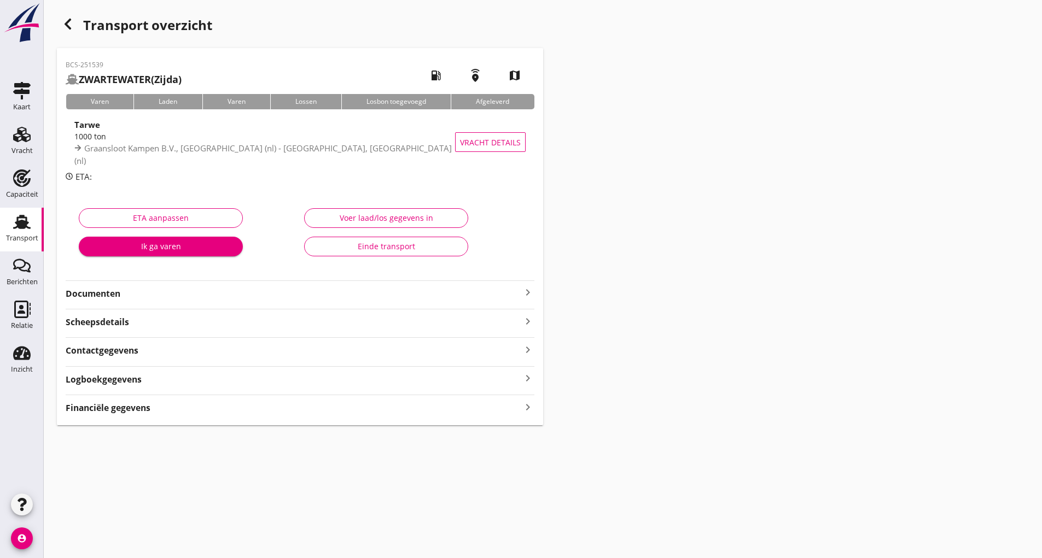
click at [139, 293] on strong "Documenten" at bounding box center [294, 294] width 456 height 13
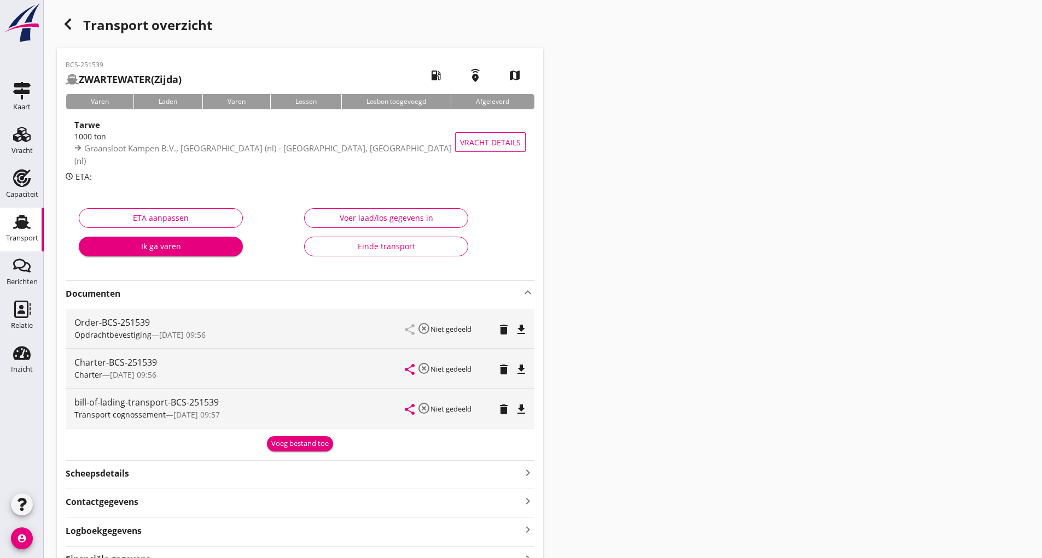
click at [293, 446] on div "Voeg bestand toe" at bounding box center [299, 444] width 57 height 11
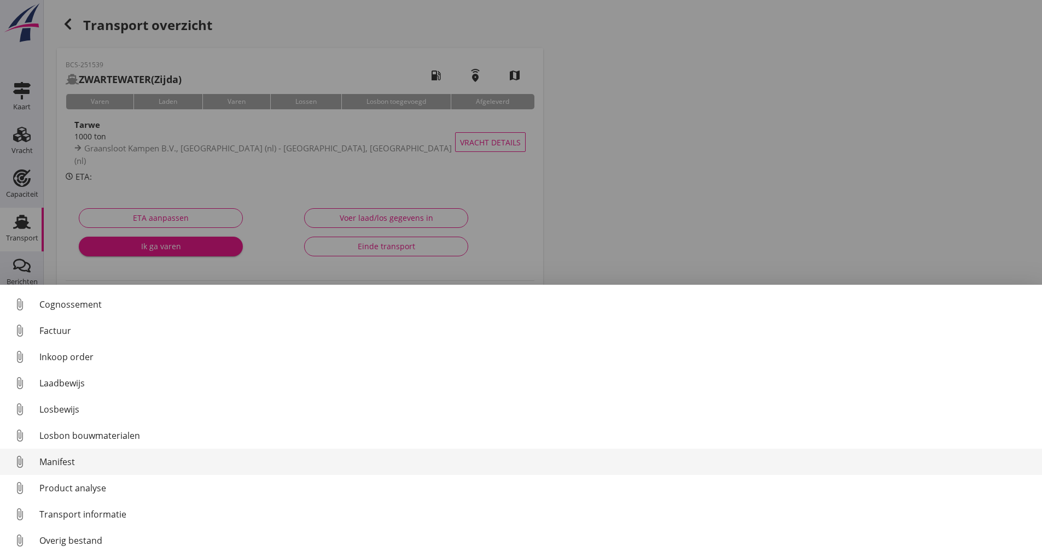
scroll to position [77, 0]
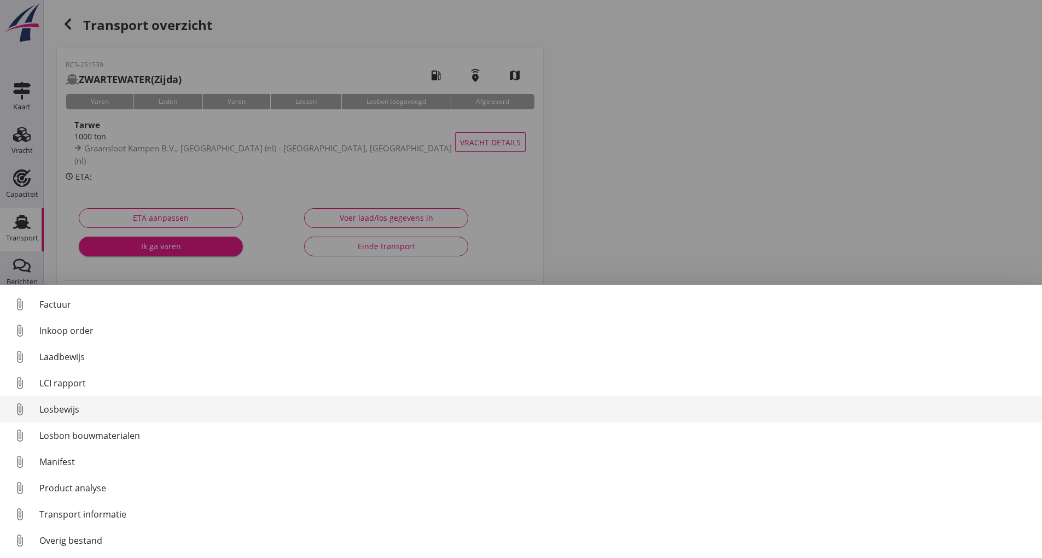
click at [71, 410] on div "Losbewijs" at bounding box center [536, 409] width 994 height 13
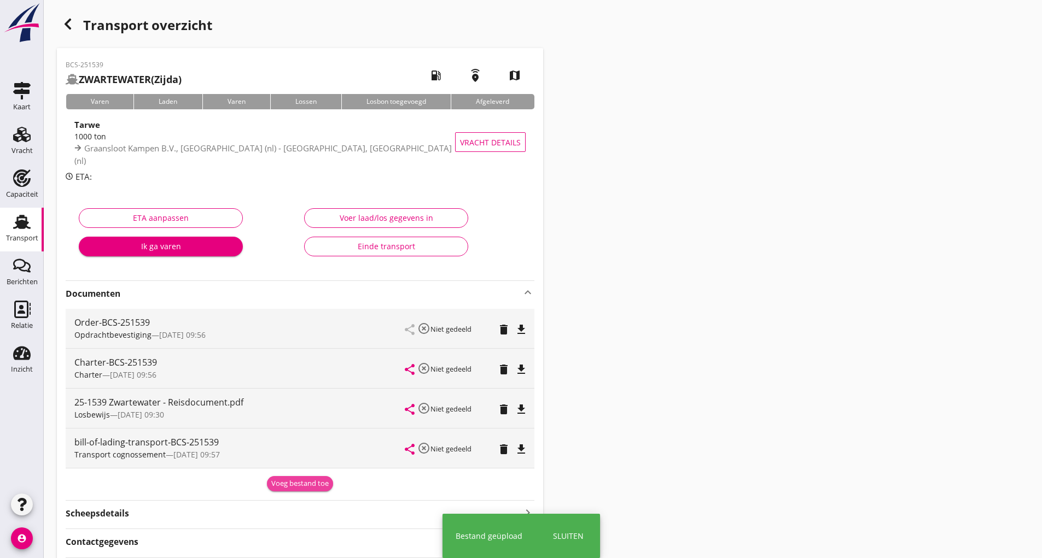
drag, startPoint x: 289, startPoint y: 480, endPoint x: 278, endPoint y: 477, distance: 10.7
click at [285, 478] on button "Voeg bestand toe" at bounding box center [300, 483] width 66 height 15
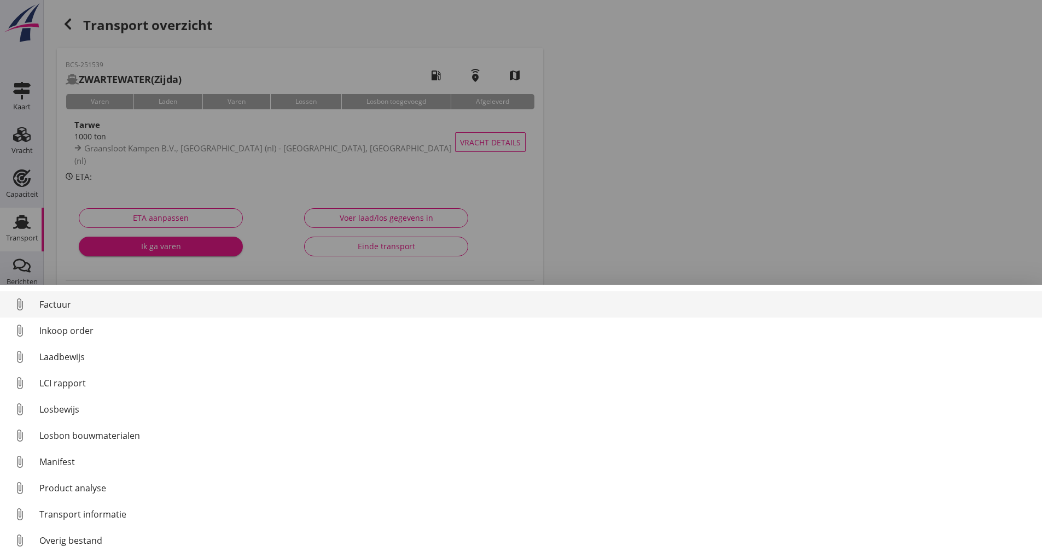
click at [55, 308] on div "Factuur" at bounding box center [536, 304] width 994 height 13
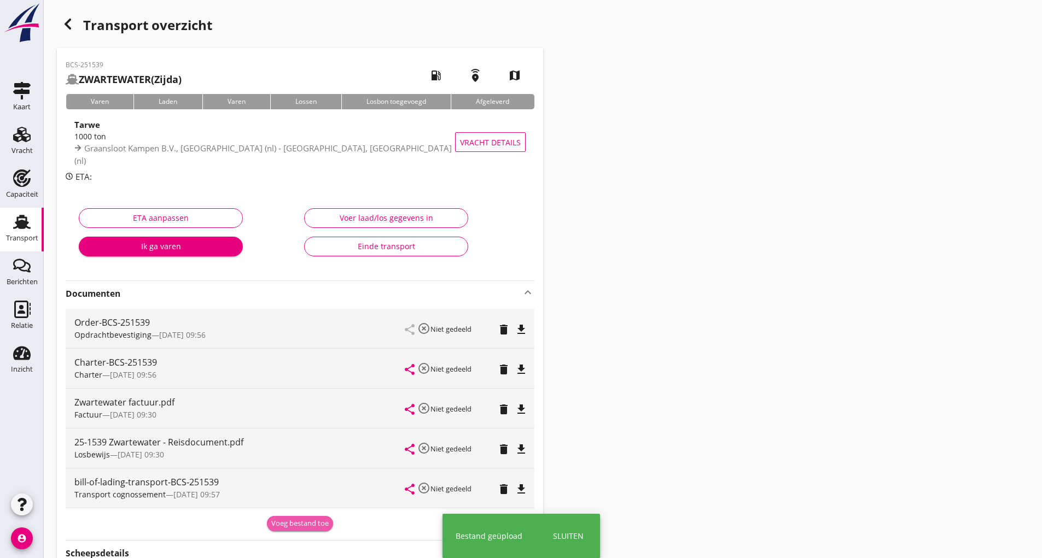
drag, startPoint x: 284, startPoint y: 523, endPoint x: 220, endPoint y: 531, distance: 64.4
click at [283, 525] on div "Voeg bestand toe" at bounding box center [299, 523] width 57 height 11
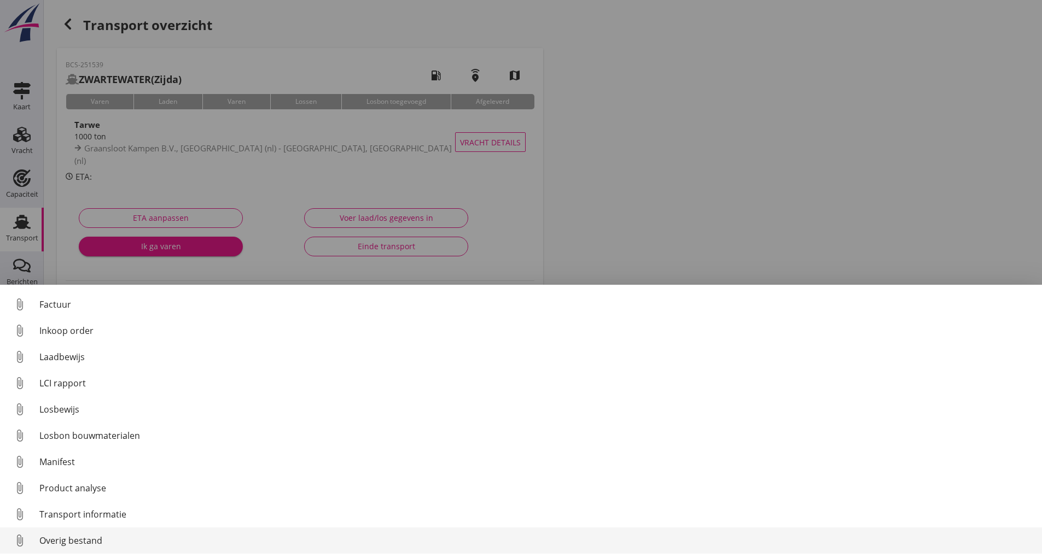
click at [92, 544] on link "attach_file Overig bestand" at bounding box center [521, 541] width 1042 height 26
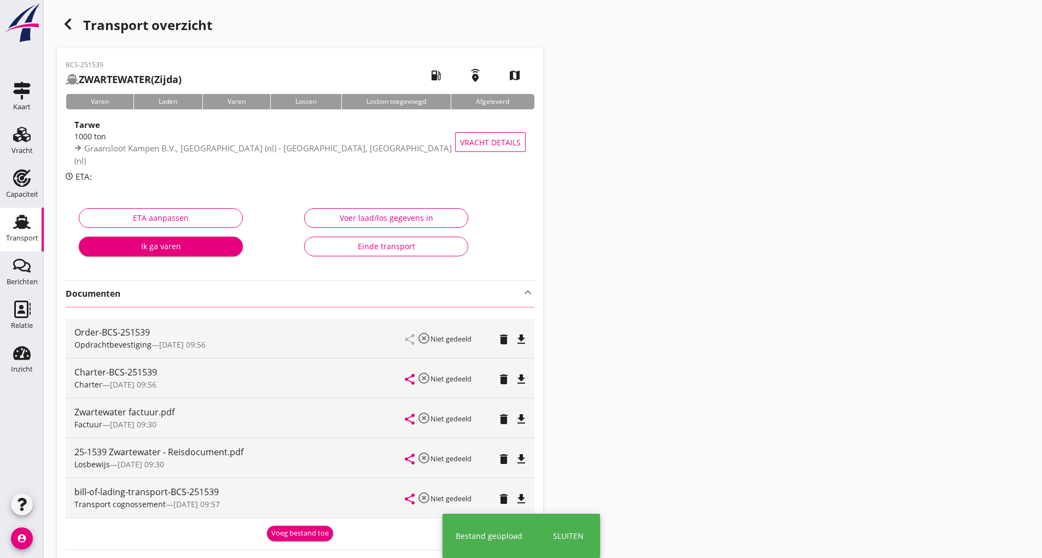
scroll to position [148, 0]
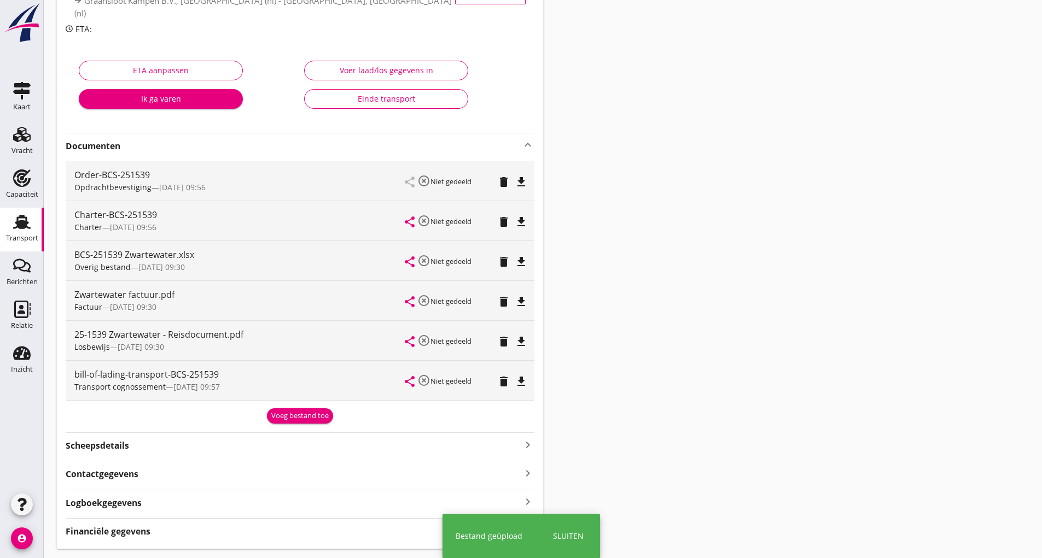
click at [277, 419] on div "Voeg bestand toe" at bounding box center [299, 416] width 57 height 11
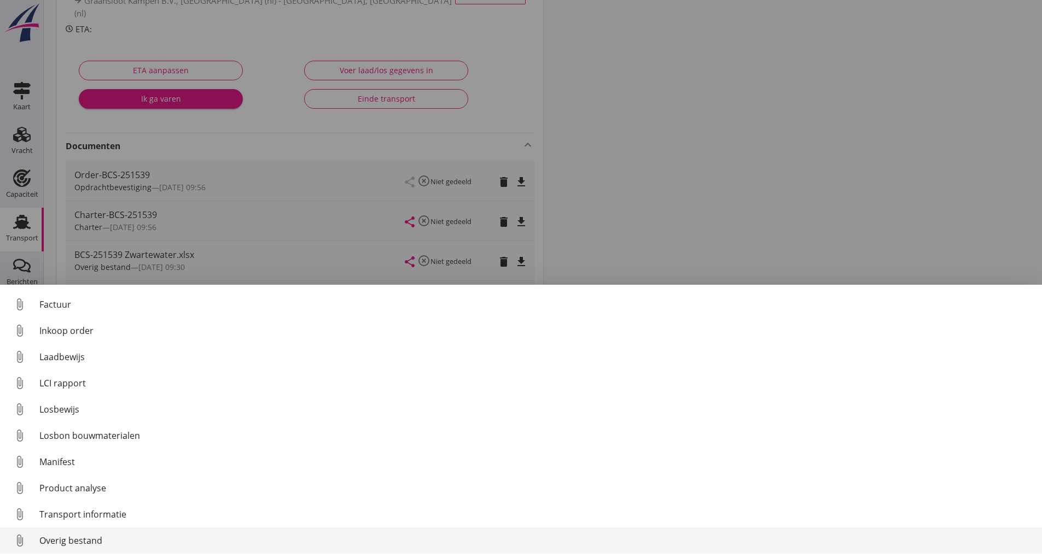
click at [66, 541] on div "Overig bestand" at bounding box center [536, 540] width 994 height 13
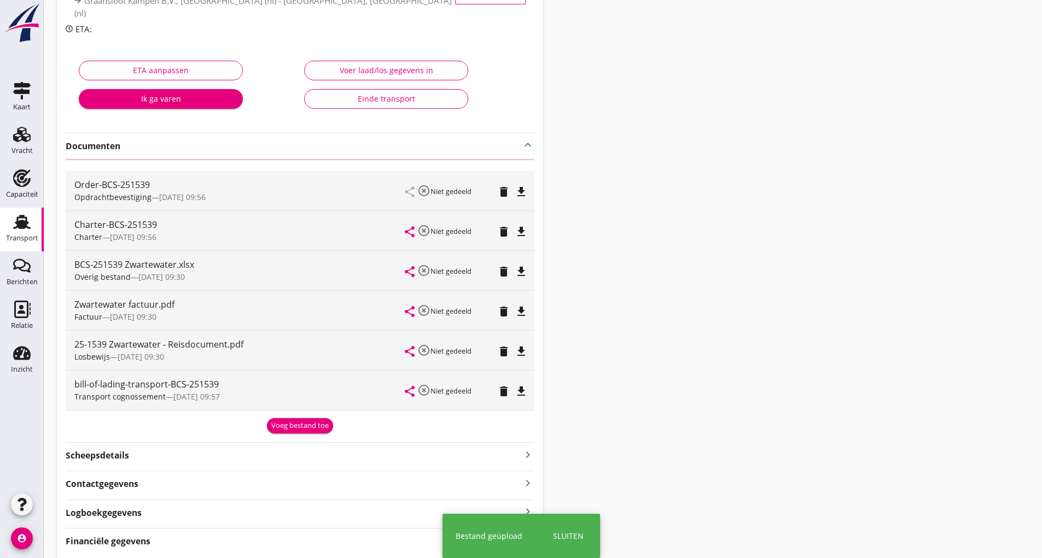
scroll to position [0, 0]
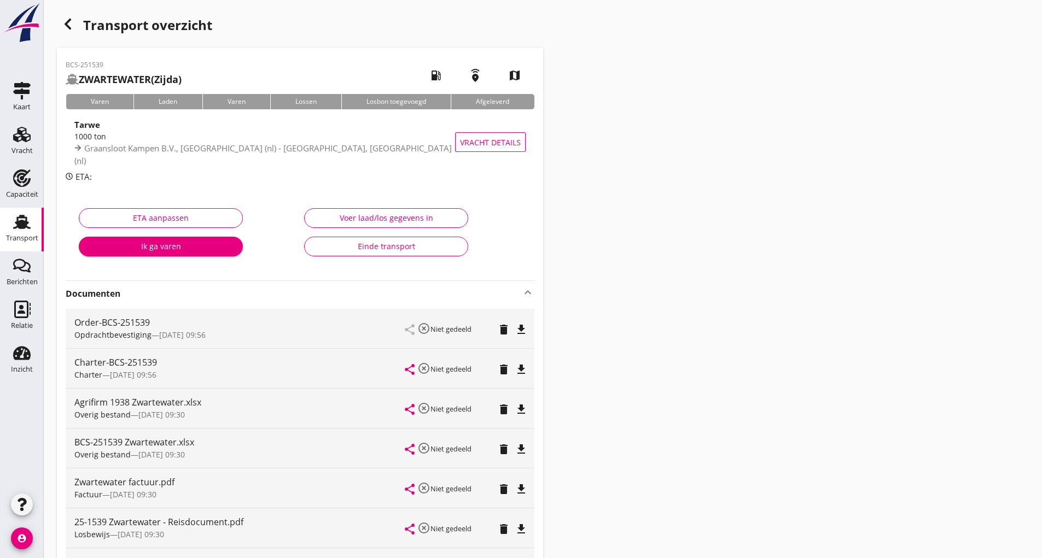
click at [68, 27] on use "button" at bounding box center [68, 24] width 7 height 11
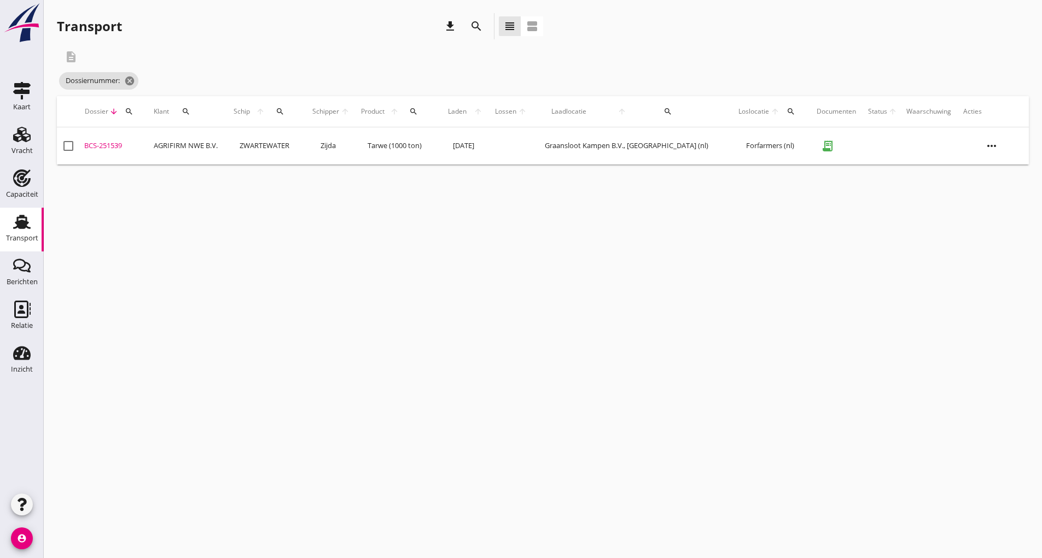
click at [469, 24] on div "search" at bounding box center [477, 26] width 20 height 13
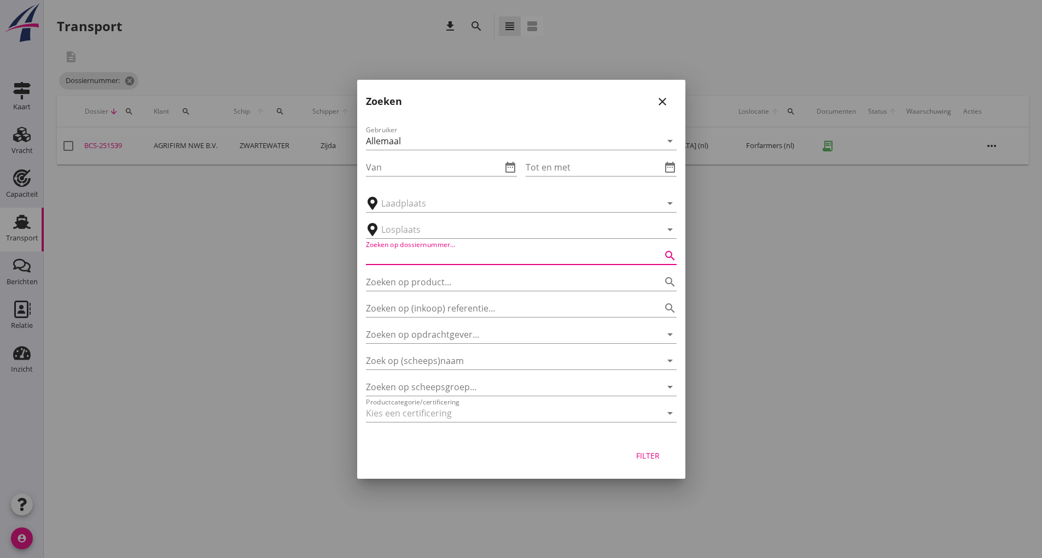
click at [400, 259] on input "Zoeken op dossiernummer..." at bounding box center [506, 256] width 280 height 18
type input "251515"
click at [652, 459] on div "Filter" at bounding box center [648, 455] width 31 height 11
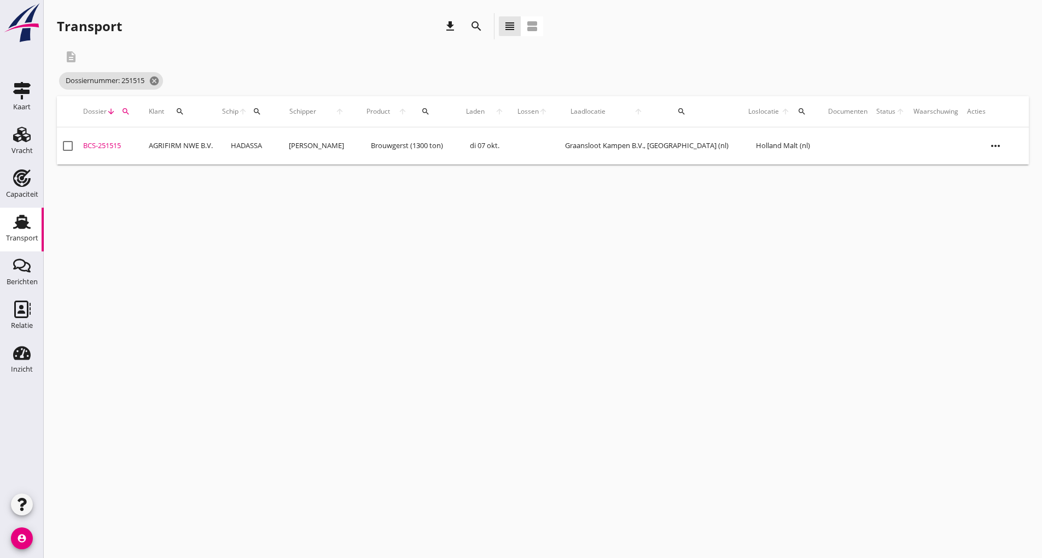
click at [113, 145] on div "BCS-251515" at bounding box center [111, 146] width 57 height 11
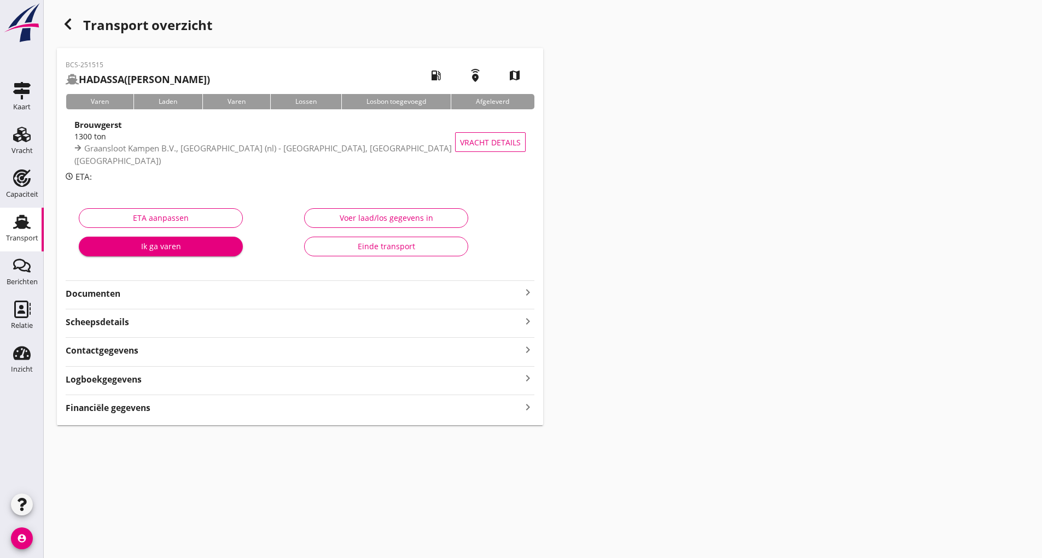
click at [108, 298] on strong "Documenten" at bounding box center [294, 294] width 456 height 13
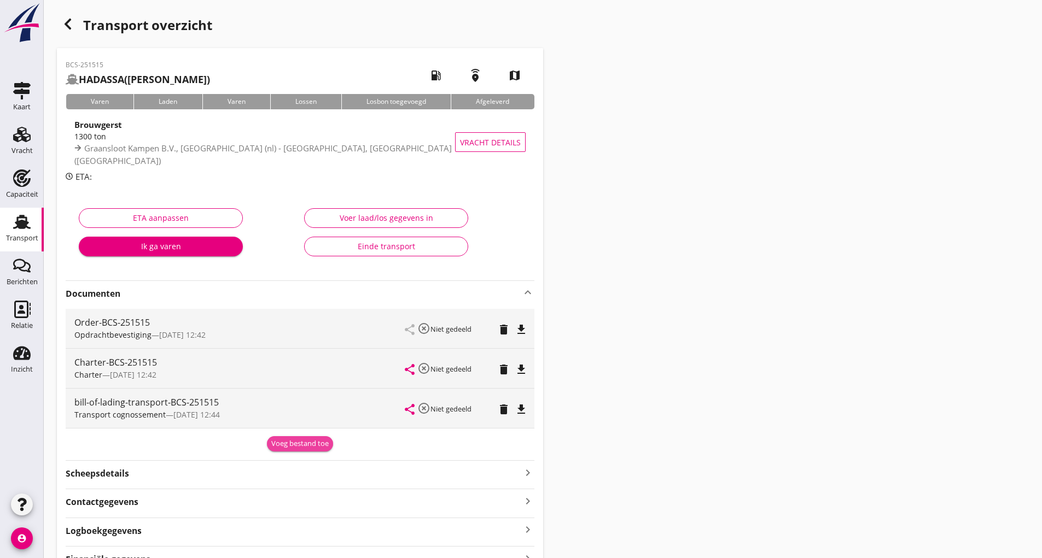
click at [298, 446] on div "Voeg bestand toe" at bounding box center [299, 444] width 57 height 11
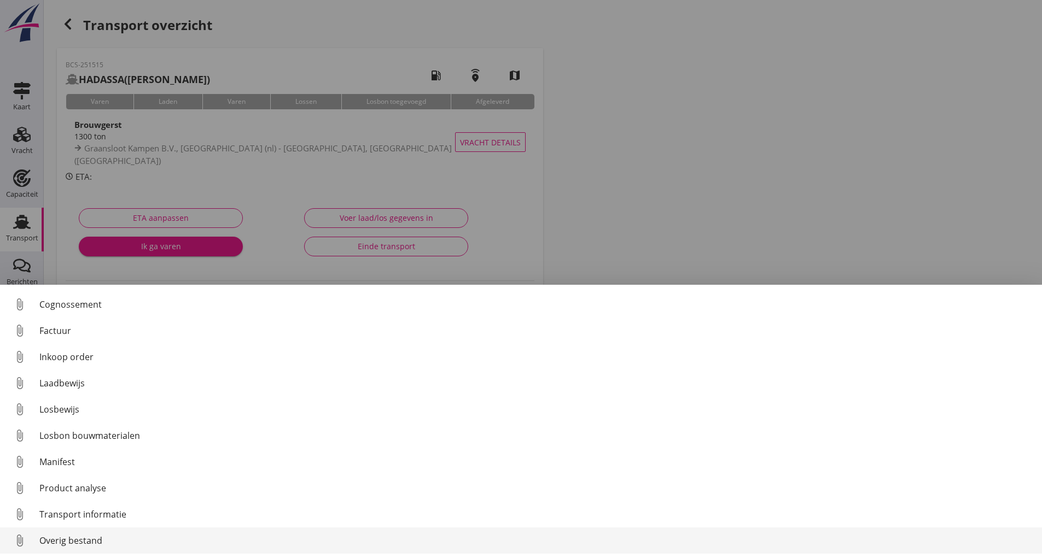
scroll to position [77, 0]
click at [101, 539] on div "Overig bestand" at bounding box center [536, 540] width 994 height 13
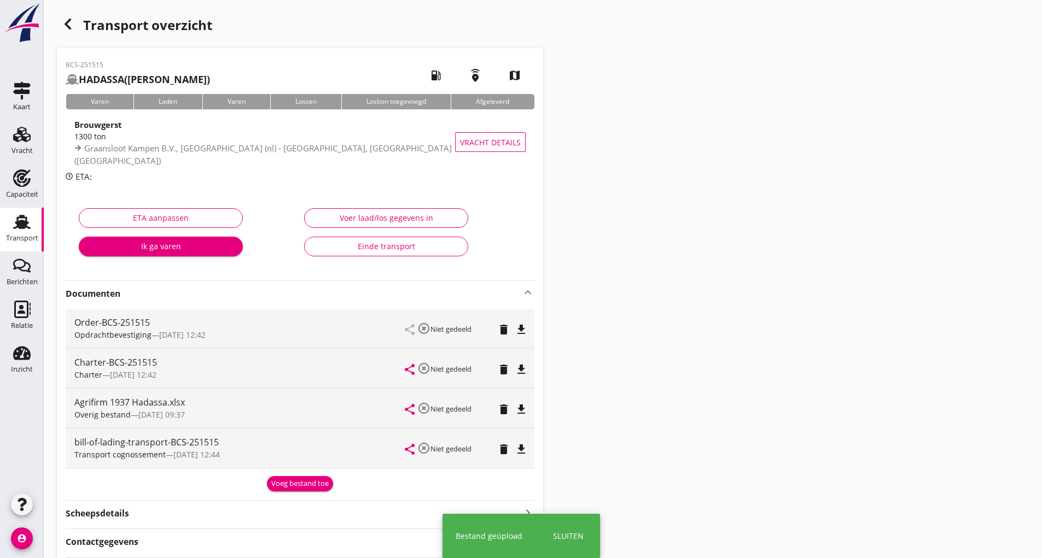
click at [297, 491] on button "Voeg bestand toe" at bounding box center [300, 483] width 66 height 15
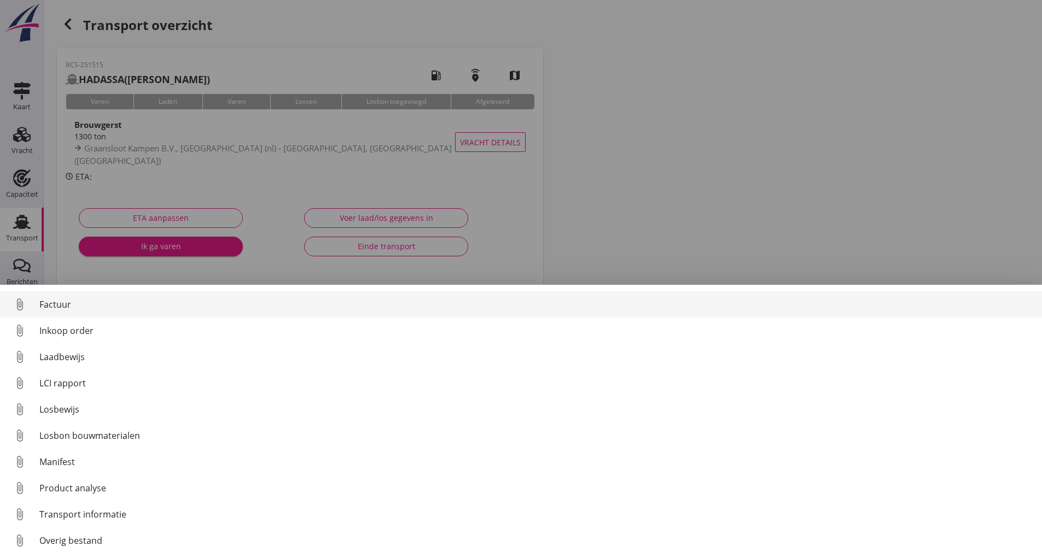
click at [59, 304] on div "Factuur" at bounding box center [536, 304] width 994 height 13
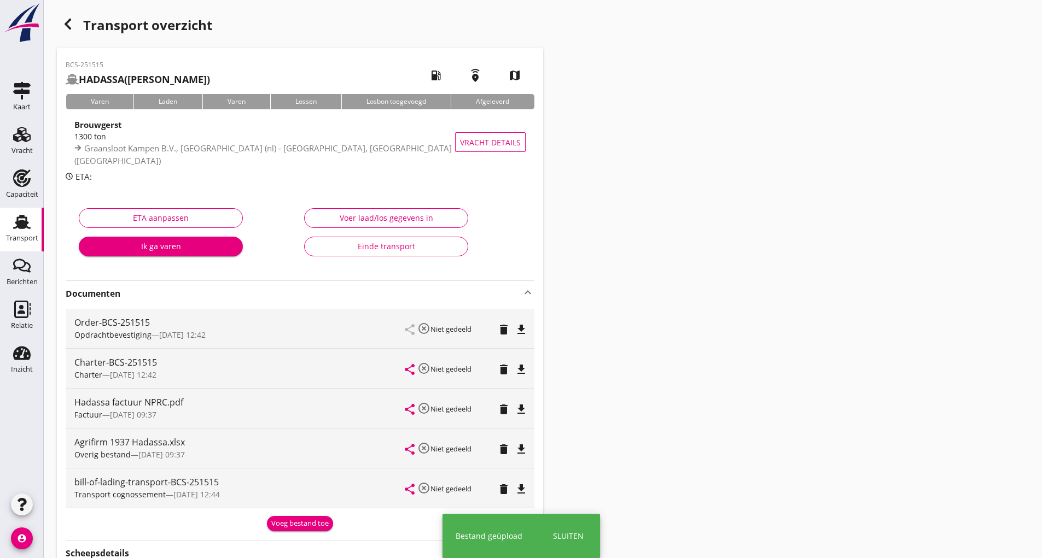
click at [72, 28] on icon "button" at bounding box center [67, 24] width 13 height 13
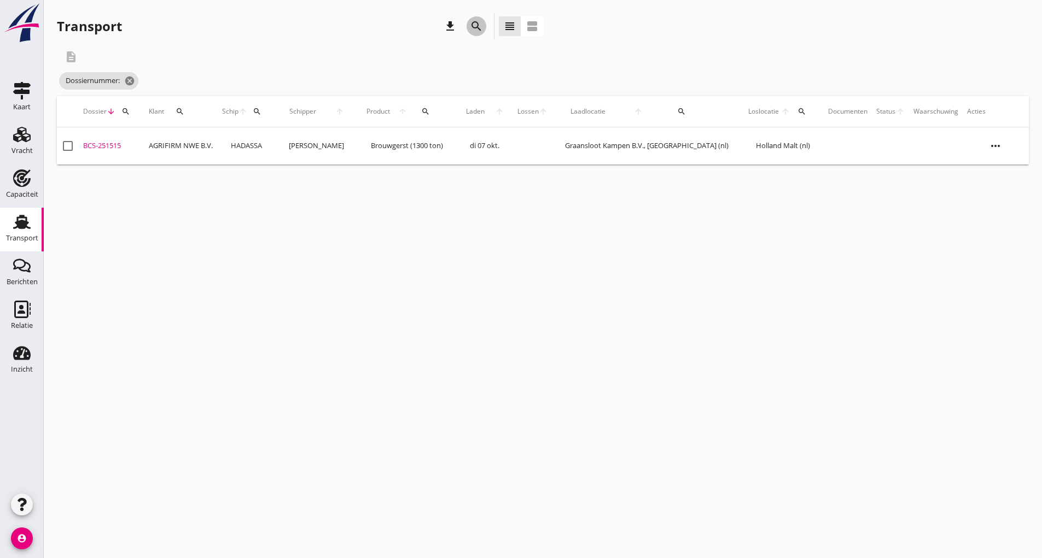
click at [474, 24] on icon "search" at bounding box center [476, 26] width 13 height 13
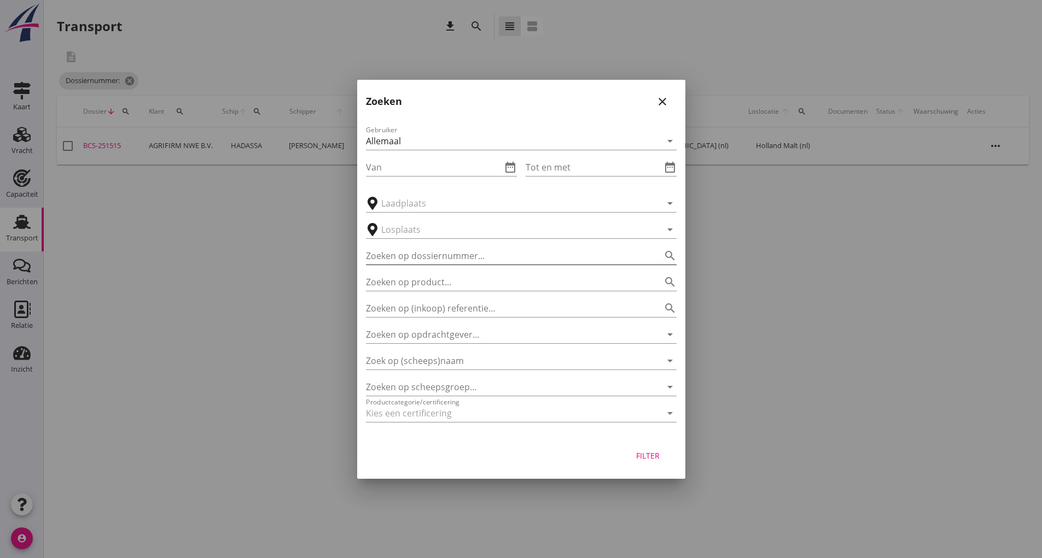
click at [407, 258] on input "Zoeken op dossiernummer..." at bounding box center [506, 256] width 280 height 18
type input "251546"
click at [652, 452] on div "Filter" at bounding box center [648, 455] width 31 height 11
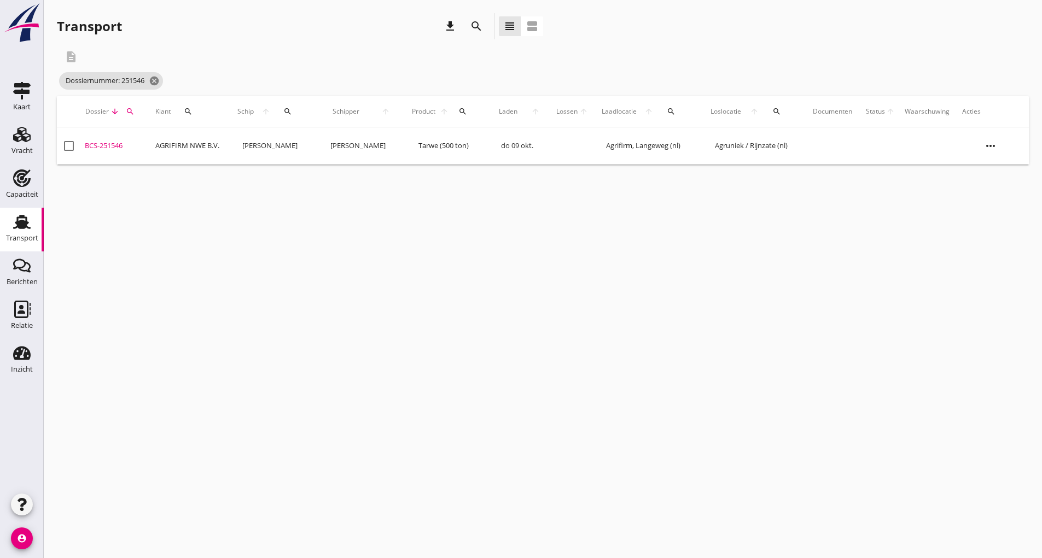
drag, startPoint x: 115, startPoint y: 145, endPoint x: 126, endPoint y: 152, distance: 12.8
click at [115, 145] on div "BCS-251546" at bounding box center [115, 146] width 61 height 11
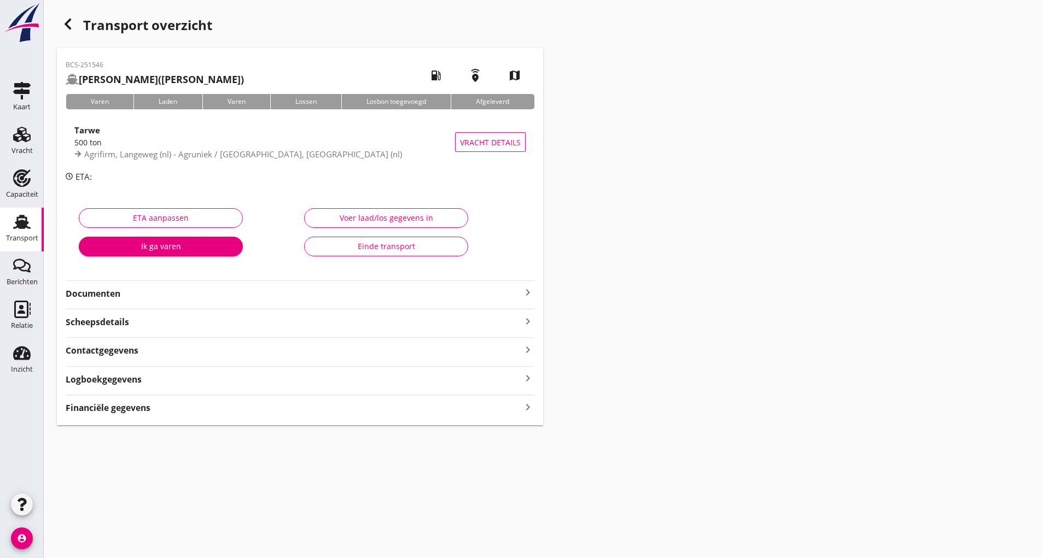
click at [108, 292] on strong "Documenten" at bounding box center [294, 294] width 456 height 13
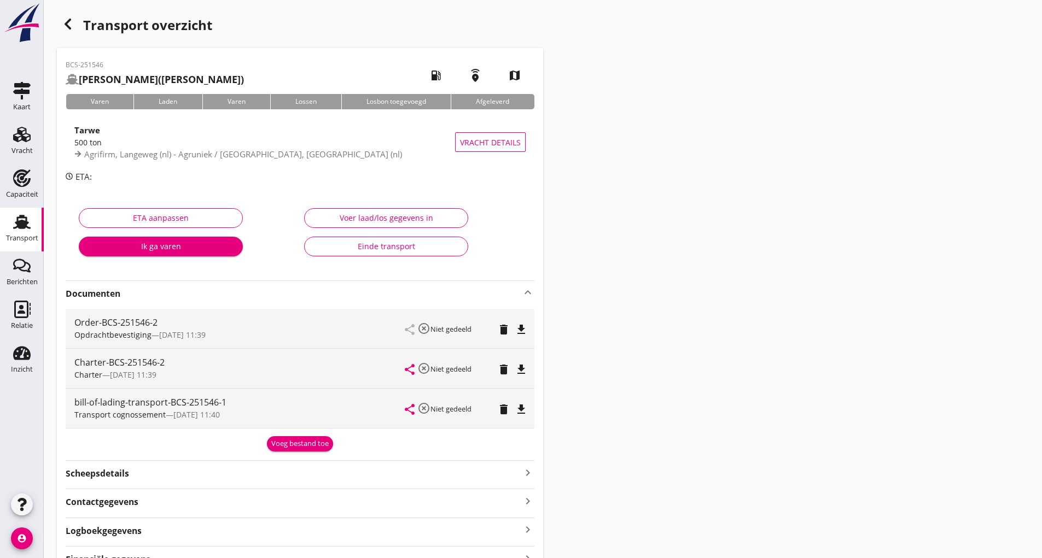
click at [291, 447] on div "Voeg bestand toe" at bounding box center [299, 444] width 57 height 11
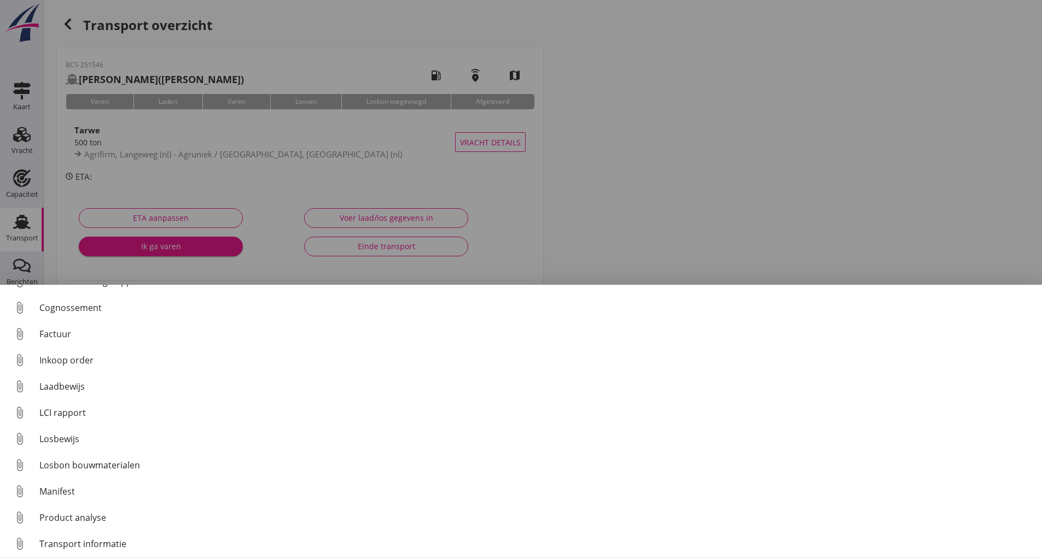
scroll to position [77, 0]
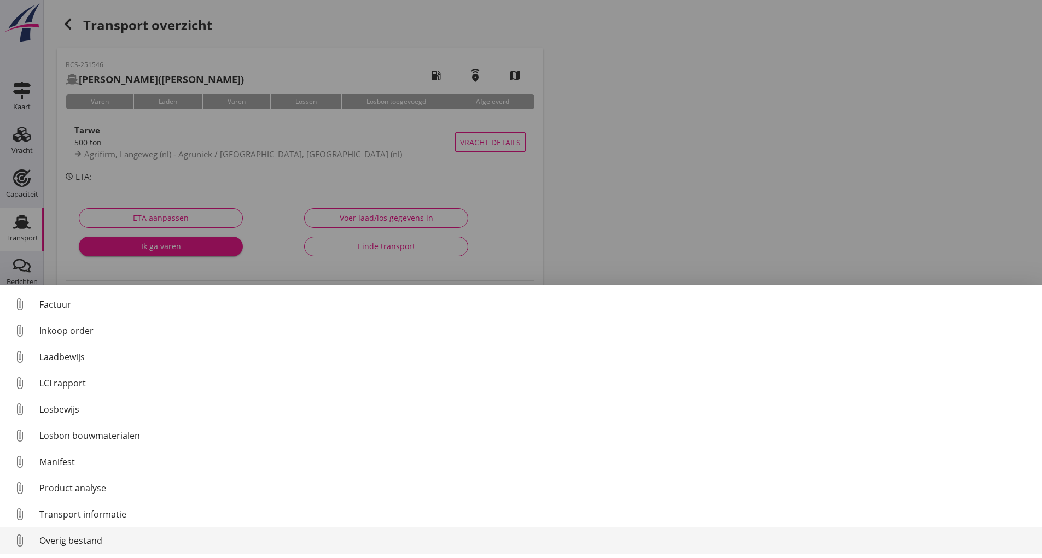
click at [90, 541] on div "Overig bestand" at bounding box center [536, 540] width 994 height 13
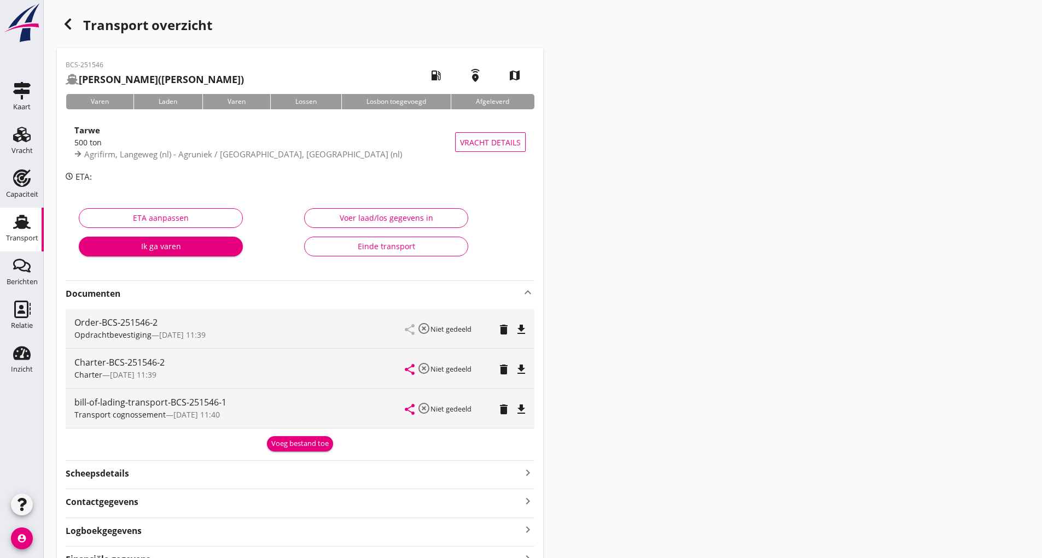
click at [297, 452] on div "BCS-251546 [PERSON_NAME] ([PERSON_NAME]) local_gas_station emergency_share map …" at bounding box center [300, 312] width 486 height 529
click at [284, 442] on div "Voeg bestand toe" at bounding box center [299, 444] width 57 height 11
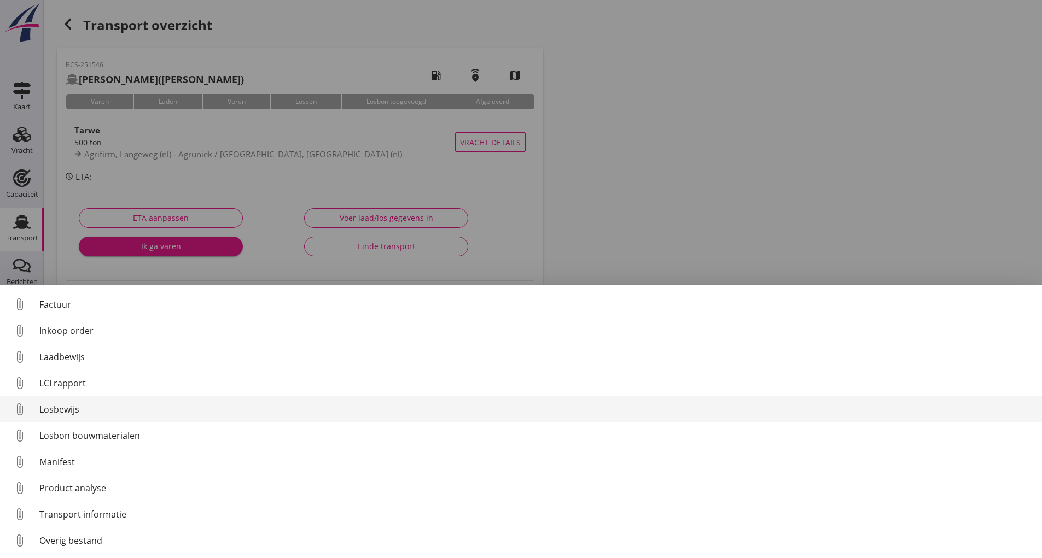
click at [63, 411] on div "Losbewijs" at bounding box center [536, 409] width 994 height 13
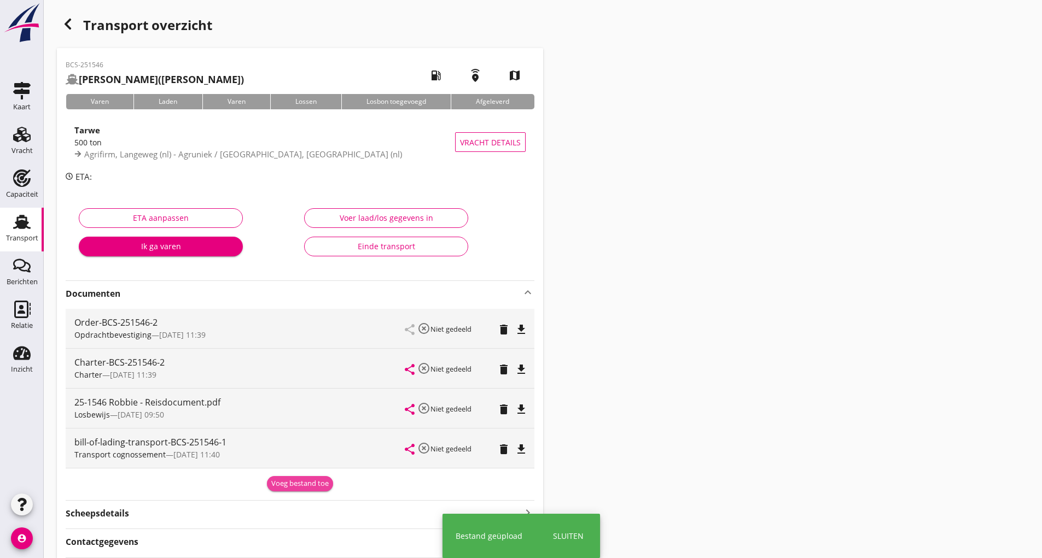
click at [298, 486] on div "Voeg bestand toe" at bounding box center [299, 484] width 57 height 11
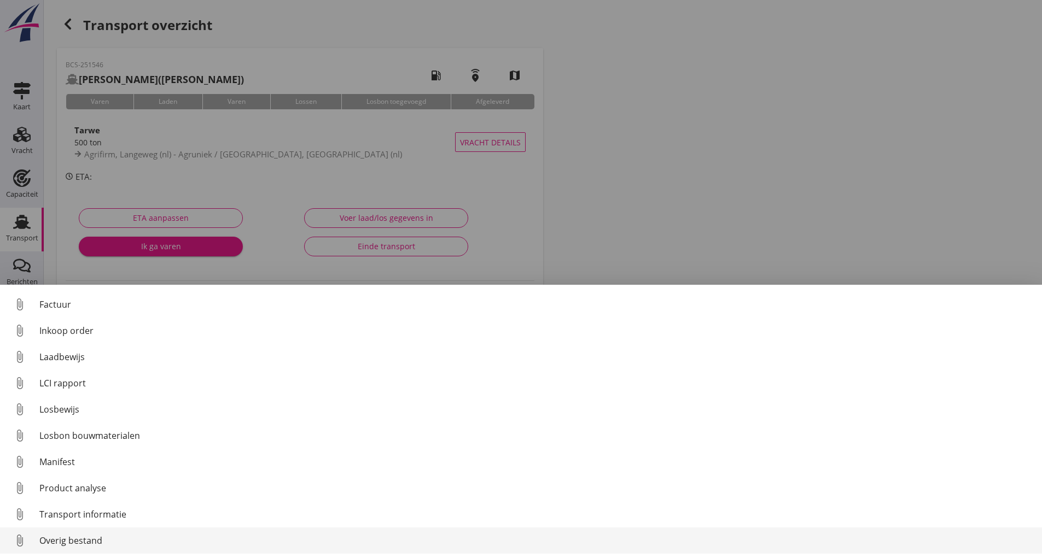
click at [97, 541] on div "Overig bestand" at bounding box center [536, 540] width 994 height 13
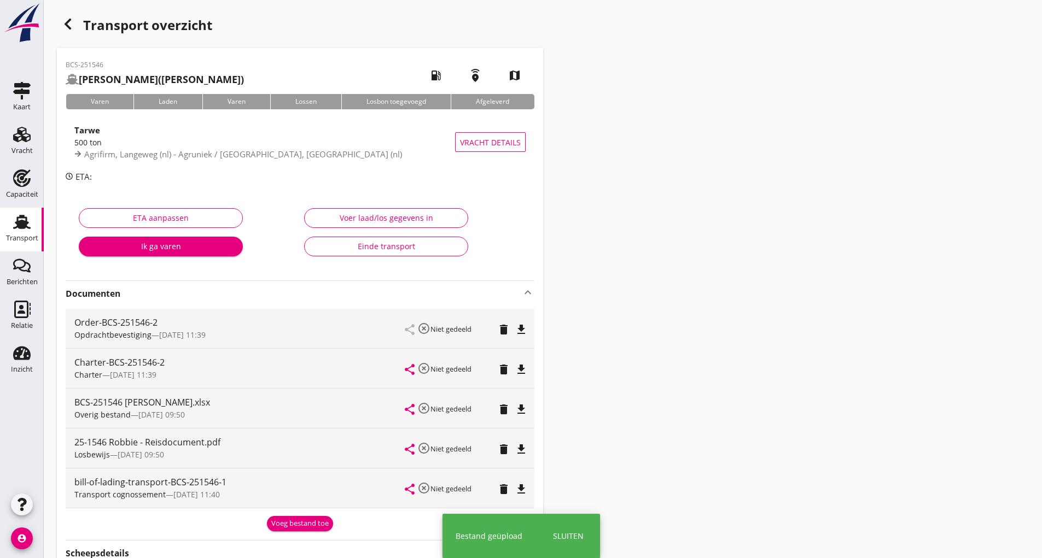
drag, startPoint x: 276, startPoint y: 528, endPoint x: 284, endPoint y: 528, distance: 7.7
click at [281, 528] on div "Voeg bestand toe" at bounding box center [299, 523] width 57 height 11
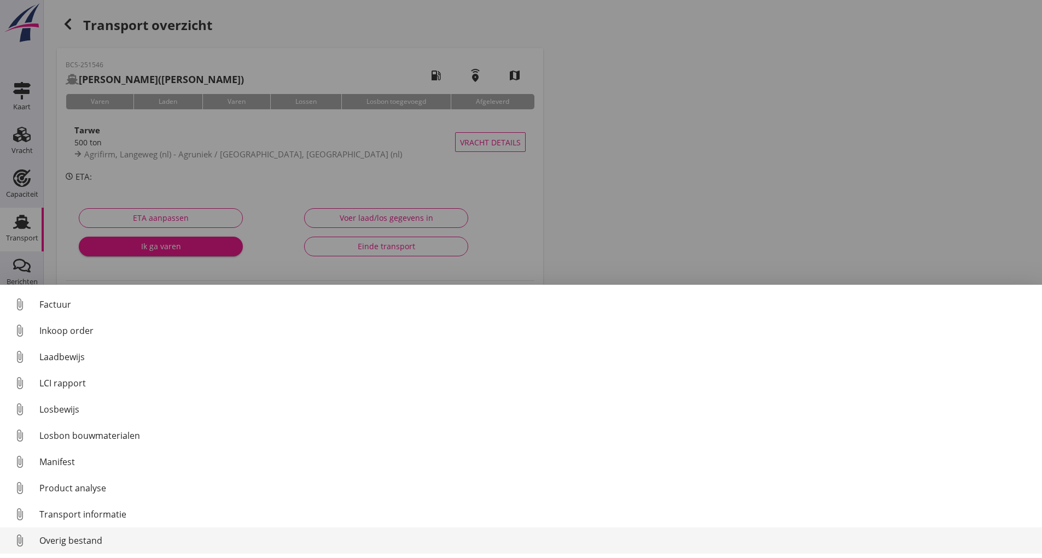
click at [91, 544] on div "Overig bestand" at bounding box center [536, 540] width 994 height 13
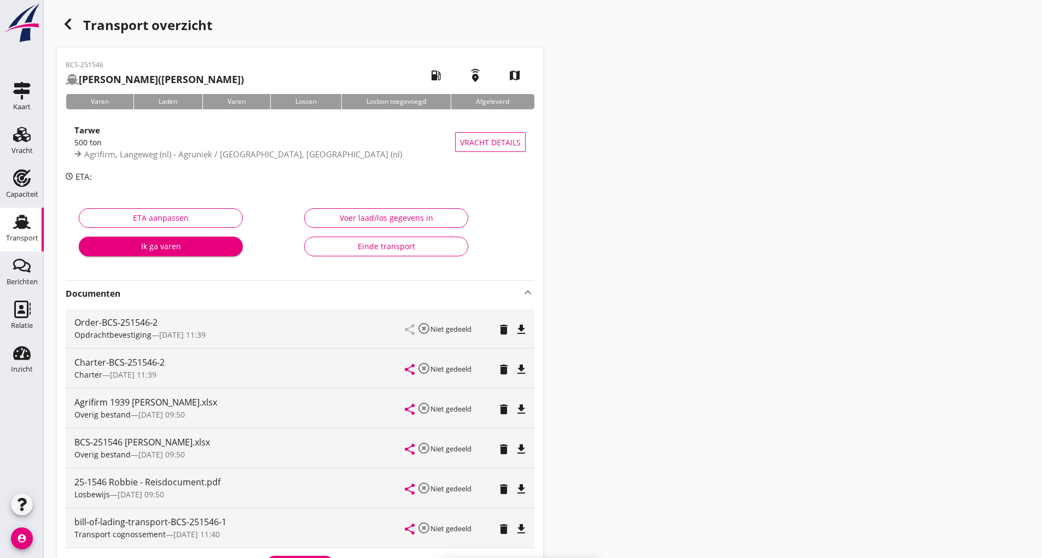
scroll to position [55, 0]
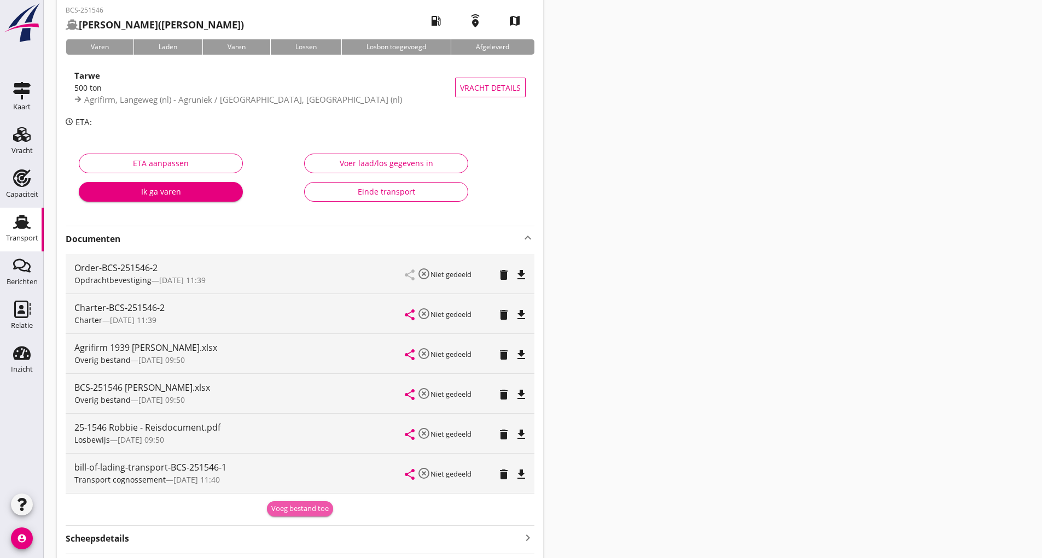
drag, startPoint x: 290, startPoint y: 514, endPoint x: 268, endPoint y: 488, distance: 33.7
click at [292, 510] on div "Voeg bestand toe" at bounding box center [299, 509] width 57 height 11
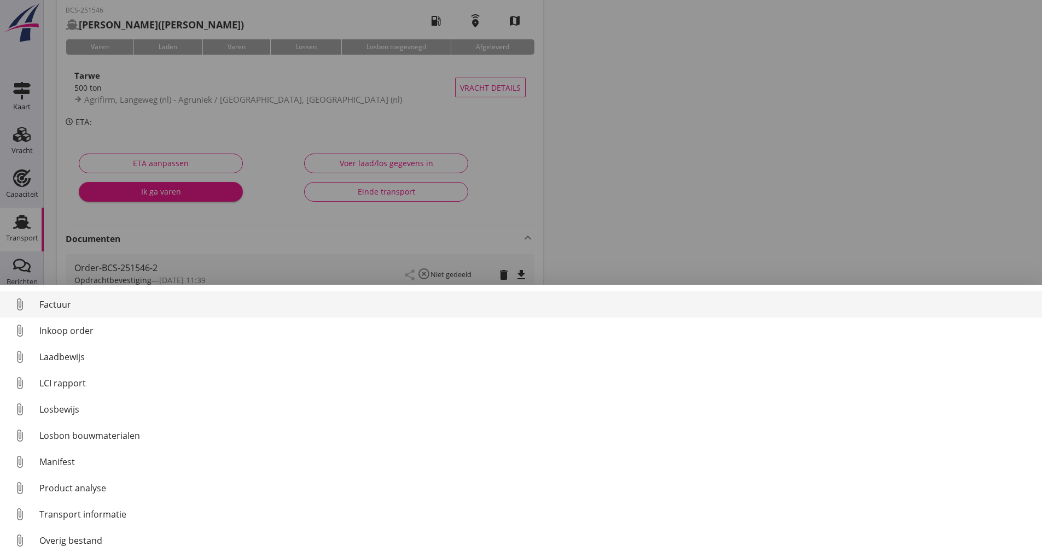
click at [63, 307] on div "Factuur" at bounding box center [536, 304] width 994 height 13
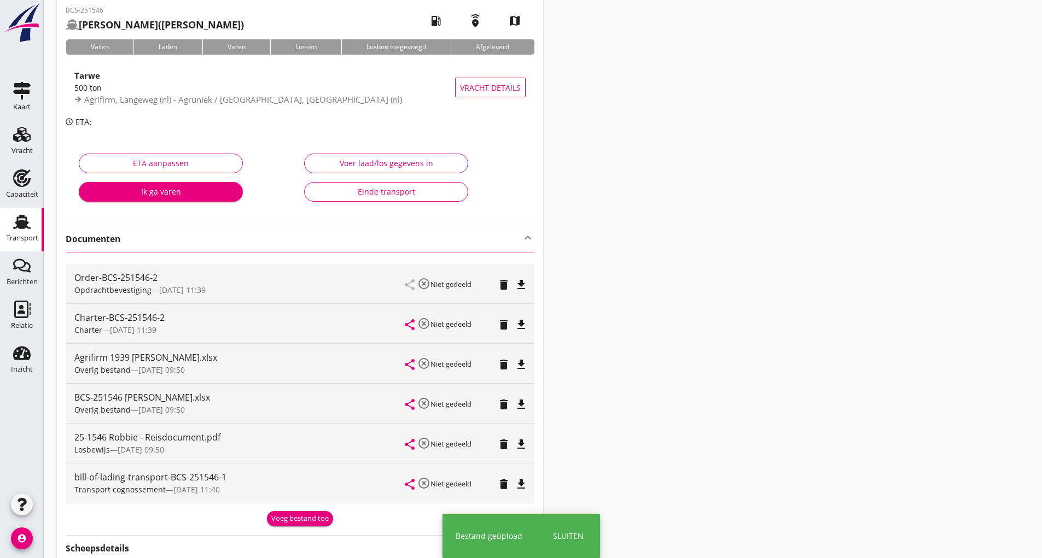
scroll to position [0, 0]
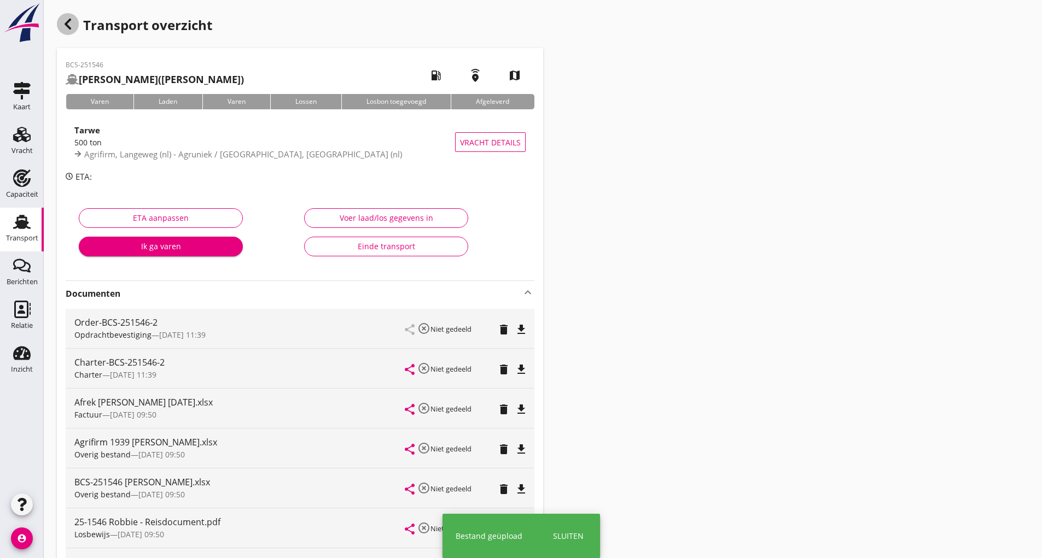
click at [73, 28] on icon "button" at bounding box center [67, 24] width 13 height 13
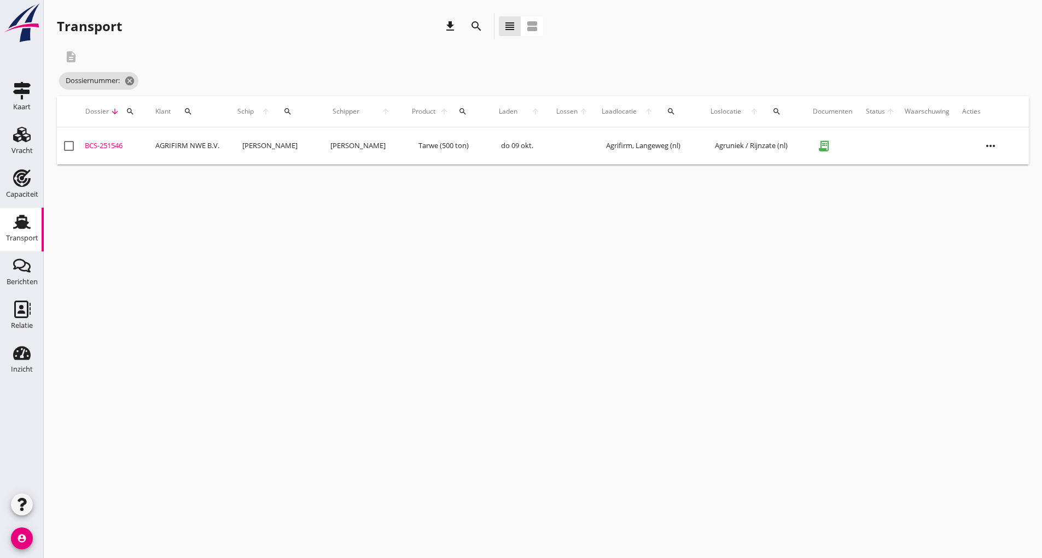
click at [473, 24] on icon "search" at bounding box center [476, 26] width 13 height 13
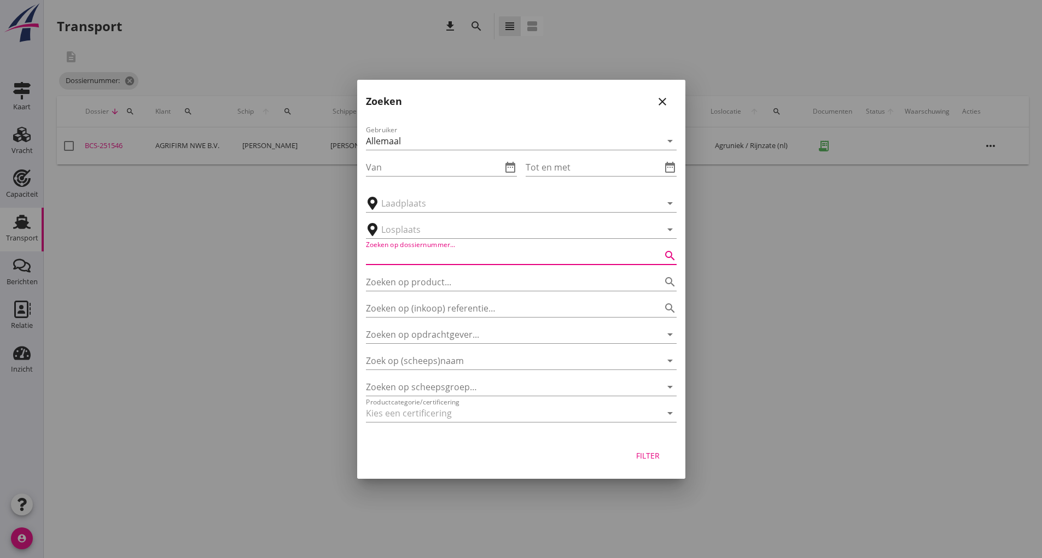
click at [414, 254] on input "Zoeken op dossiernummer..." at bounding box center [506, 256] width 280 height 18
type input "251529"
click at [649, 452] on div "Filter" at bounding box center [648, 455] width 31 height 11
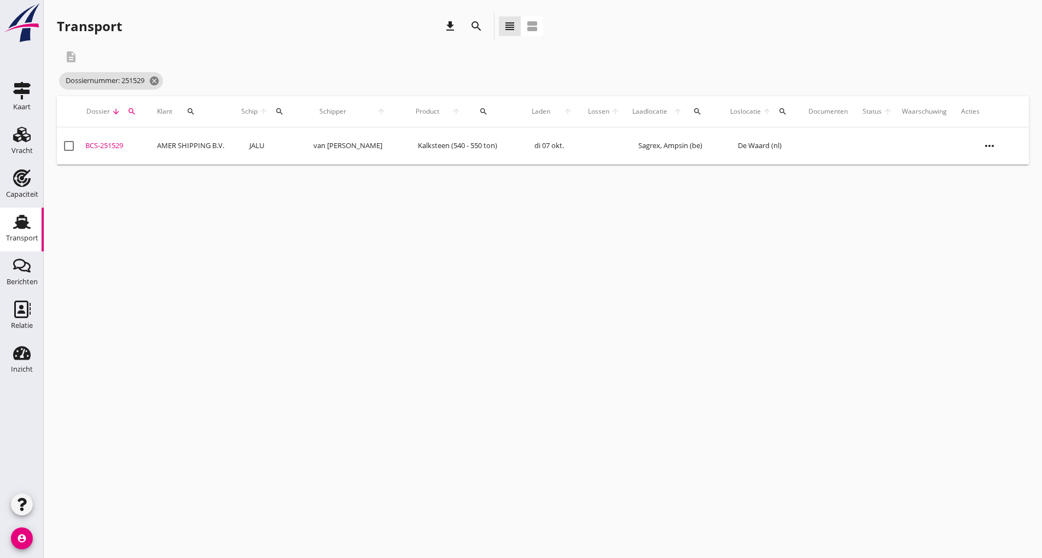
click at [109, 147] on div "BCS-251529" at bounding box center [116, 146] width 63 height 11
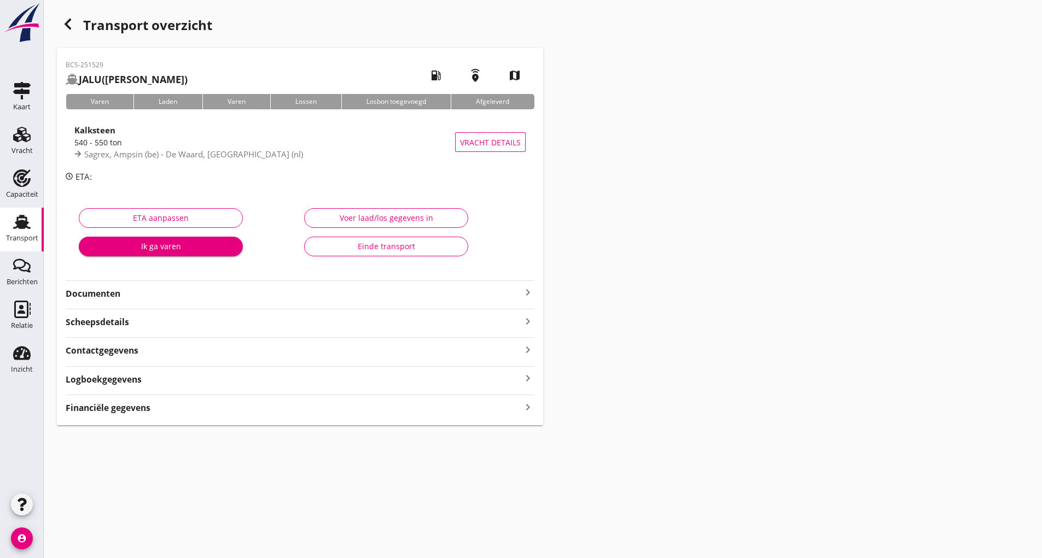
click at [114, 299] on strong "Documenten" at bounding box center [294, 294] width 456 height 13
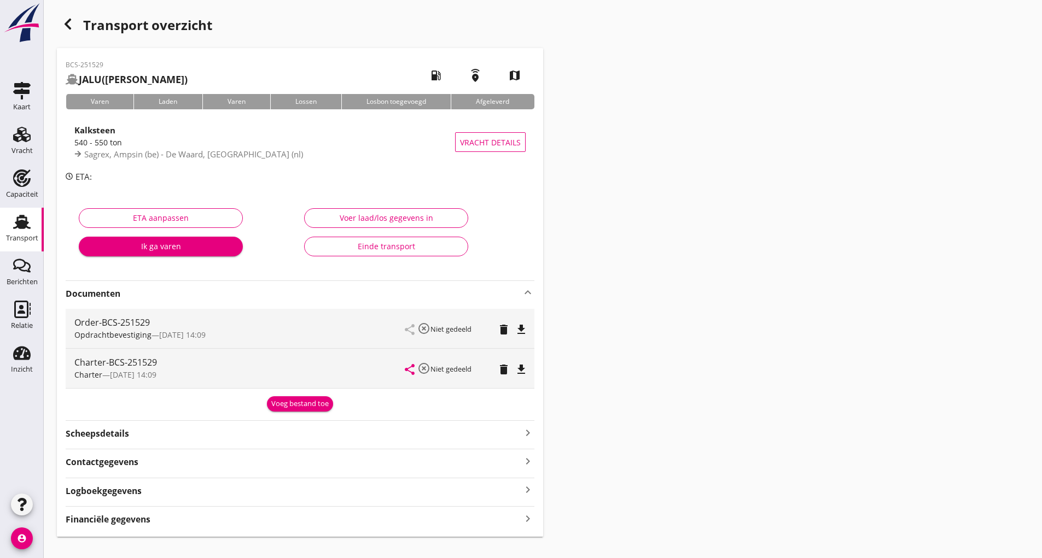
click at [278, 404] on div "Voeg bestand toe" at bounding box center [299, 404] width 57 height 11
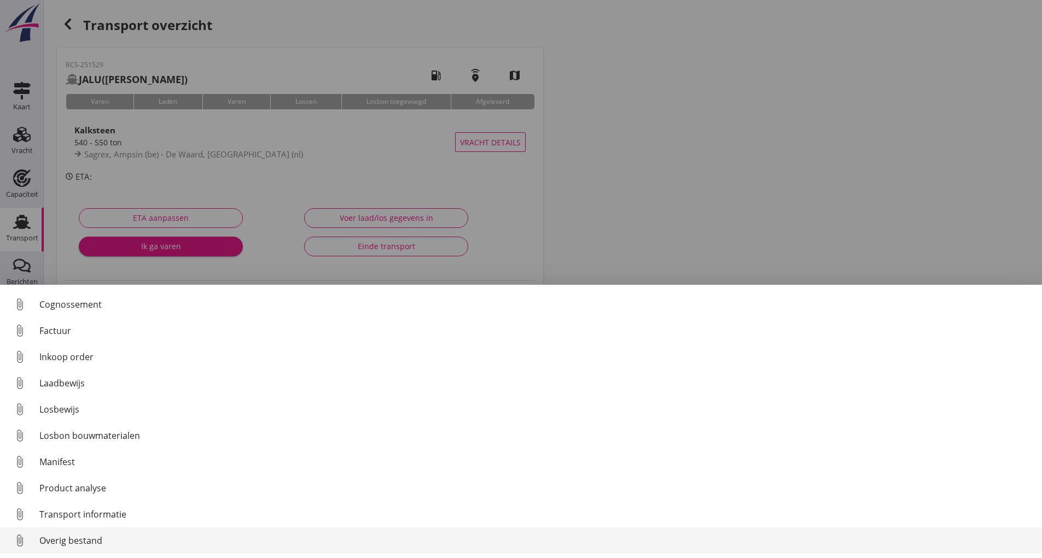
scroll to position [50, 0]
click at [66, 535] on div "Overig bestand" at bounding box center [536, 540] width 994 height 13
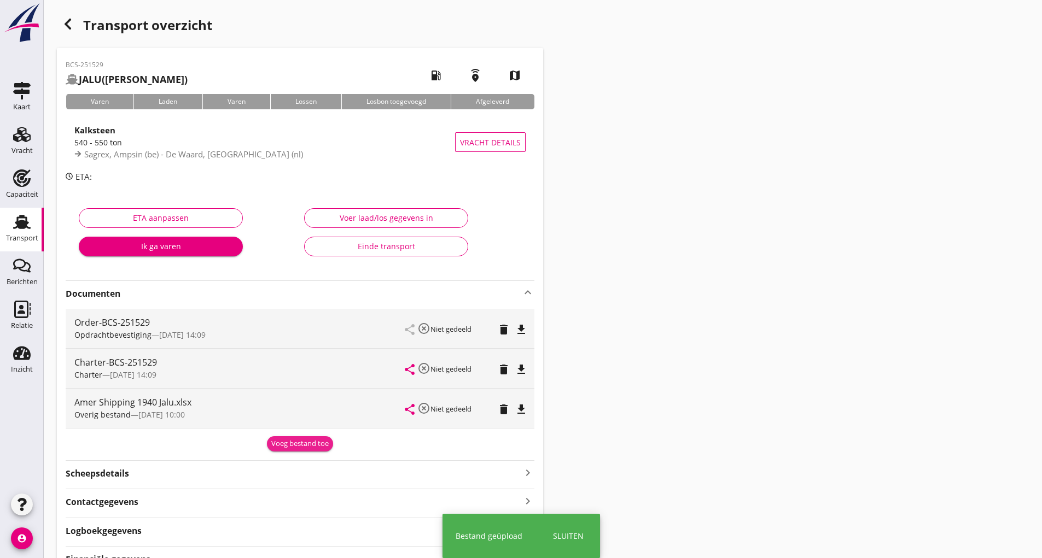
drag, startPoint x: 292, startPoint y: 445, endPoint x: 223, endPoint y: 459, distance: 69.9
click at [291, 445] on div "Voeg bestand toe" at bounding box center [299, 444] width 57 height 11
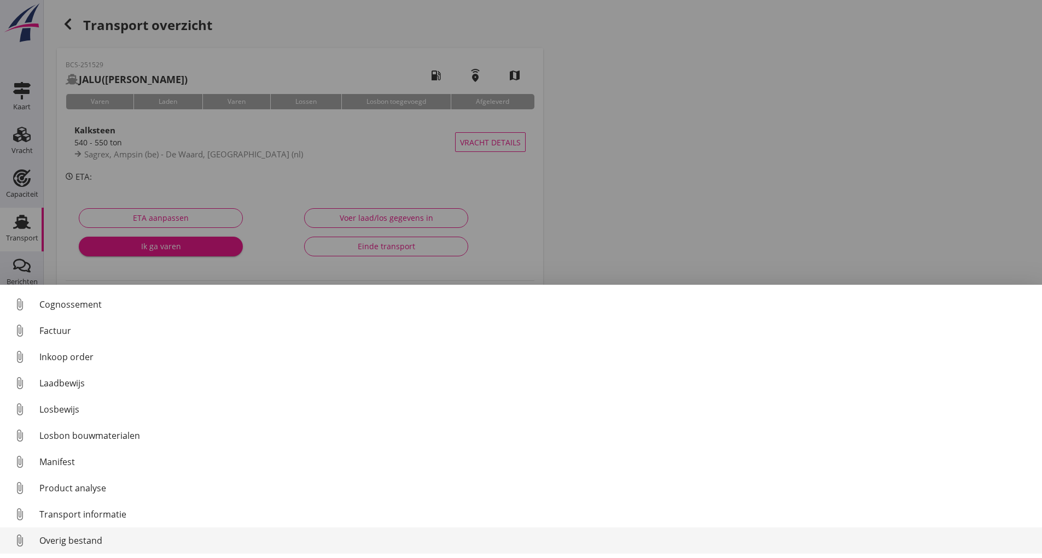
click at [80, 539] on div "Overig bestand" at bounding box center [536, 540] width 994 height 13
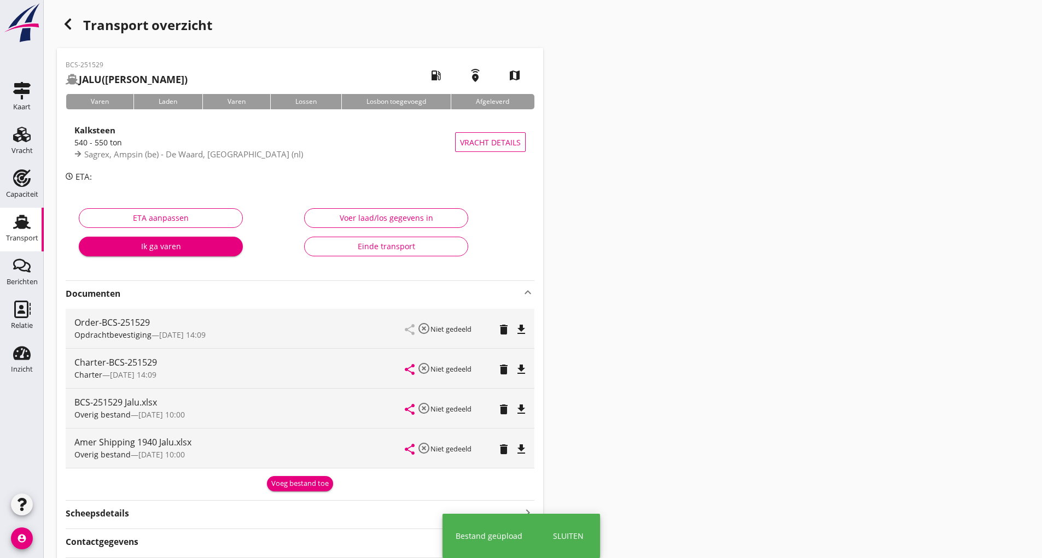
click at [288, 487] on div "Voeg bestand toe" at bounding box center [299, 484] width 57 height 11
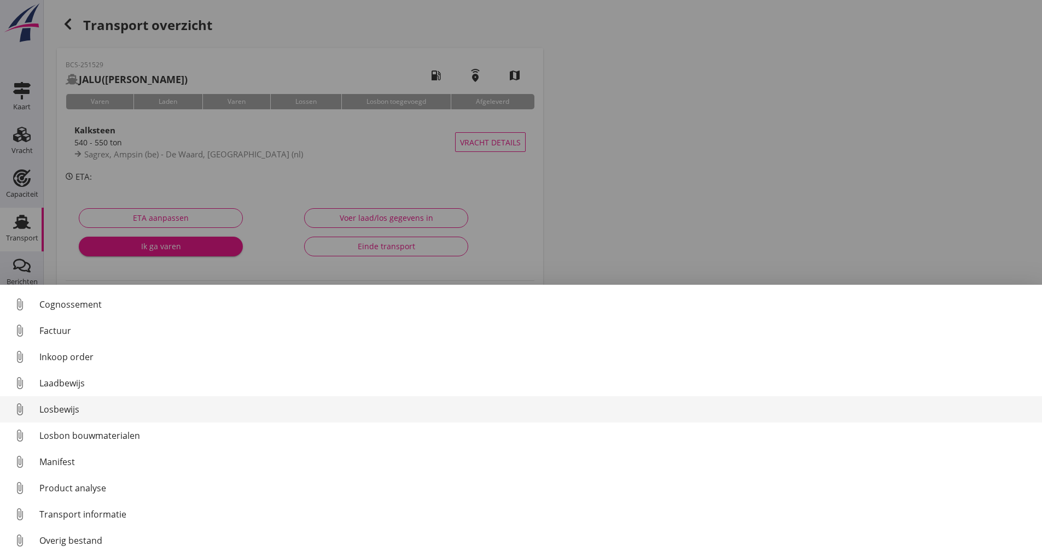
click at [54, 406] on div "Losbewijs" at bounding box center [536, 409] width 994 height 13
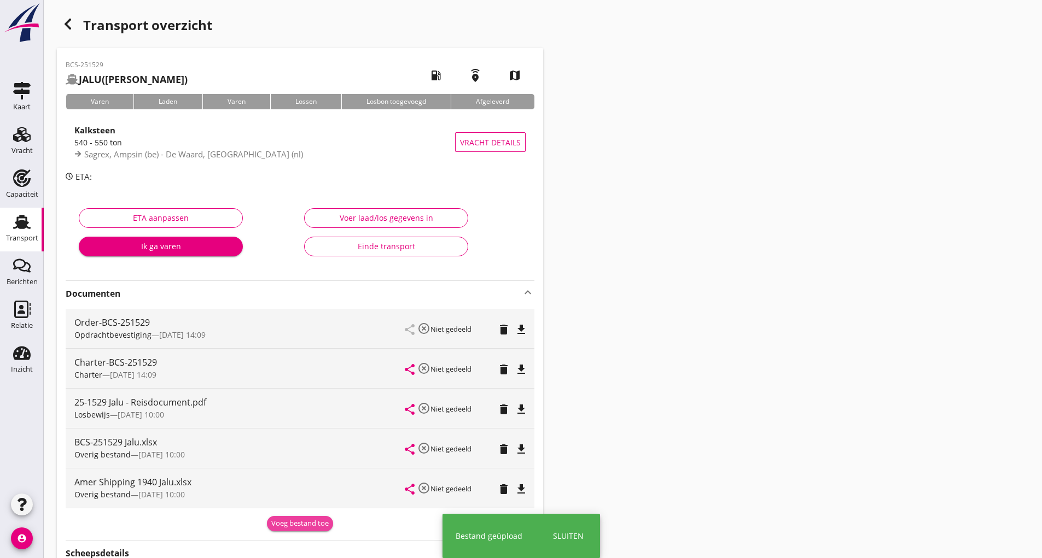
click at [279, 523] on div "Voeg bestand toe" at bounding box center [299, 523] width 57 height 11
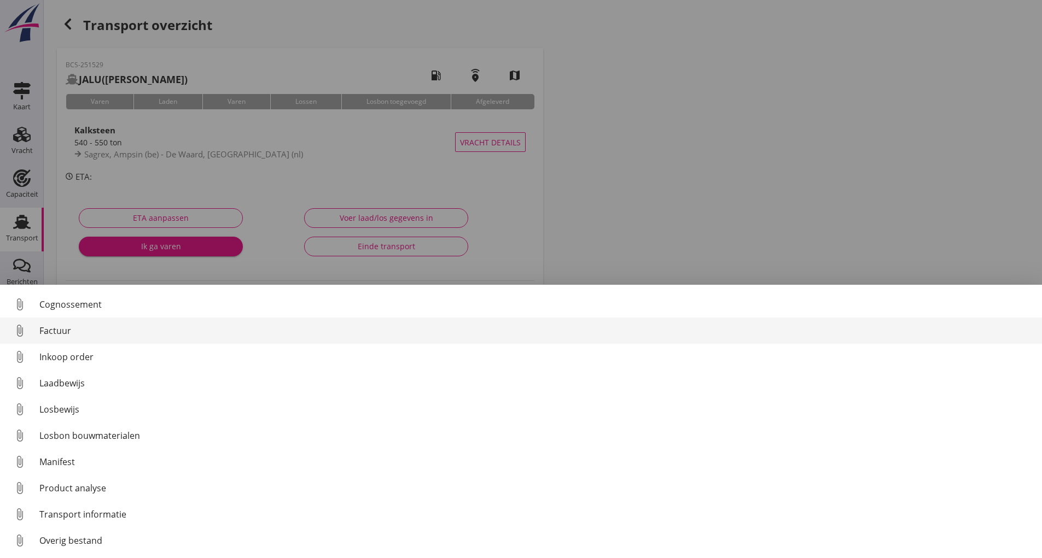
click at [66, 331] on div "Factuur" at bounding box center [536, 330] width 994 height 13
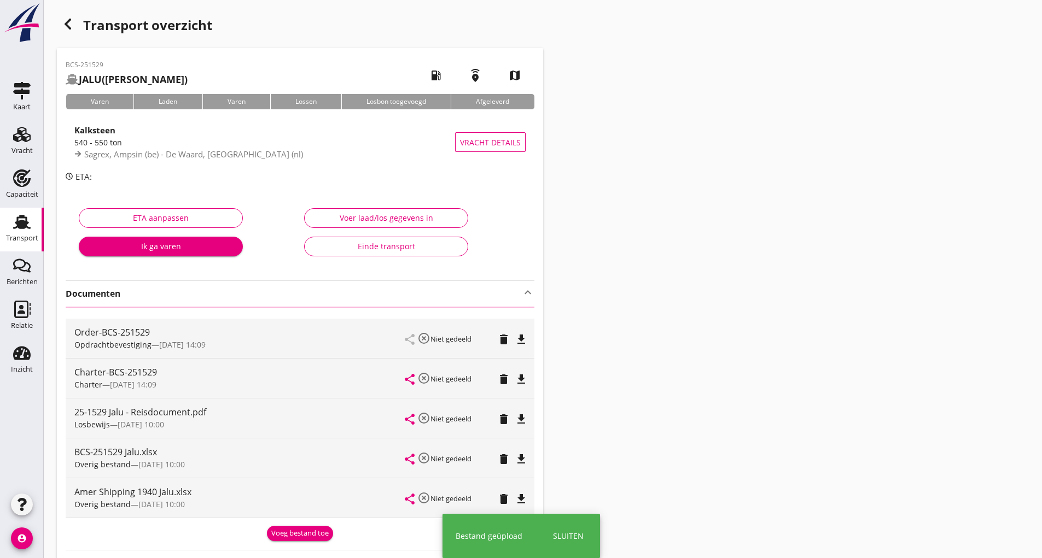
click at [69, 22] on use "button" at bounding box center [68, 24] width 7 height 11
